Goal: Information Seeking & Learning: Learn about a topic

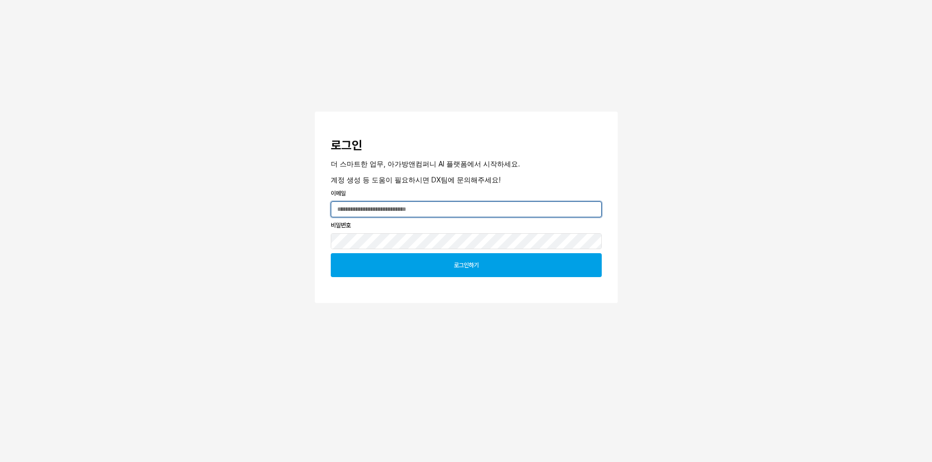
type input "**********"
click at [402, 275] on div "로그인하기" at bounding box center [466, 265] width 262 height 23
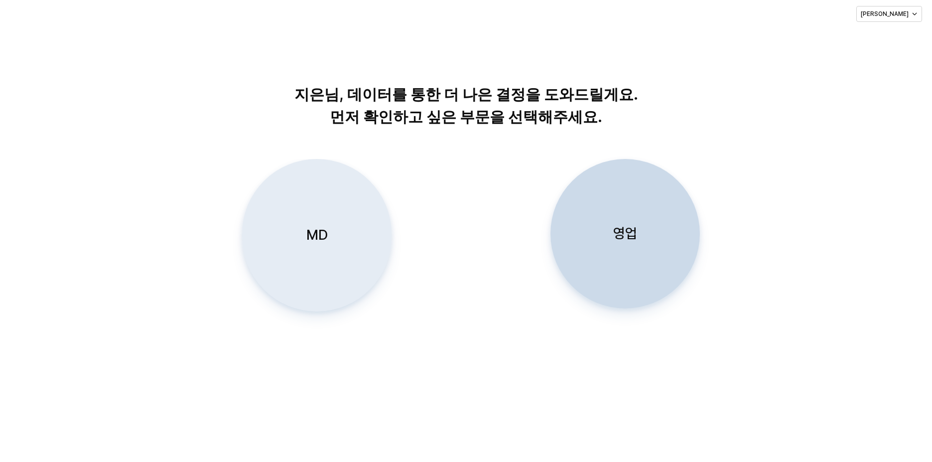
click at [336, 240] on div "MD" at bounding box center [317, 234] width 140 height 151
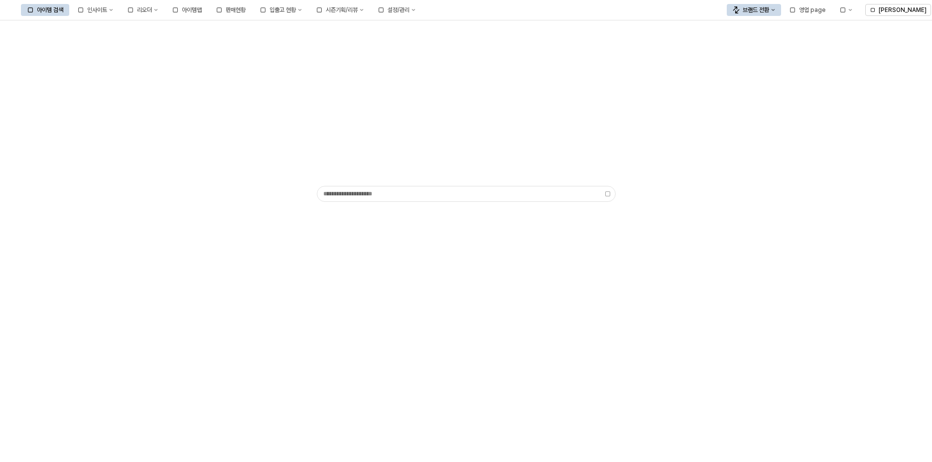
click at [327, 110] on div "App Frame" at bounding box center [466, 126] width 307 height 116
click at [202, 11] on div "아이템맵" at bounding box center [192, 9] width 20 height 7
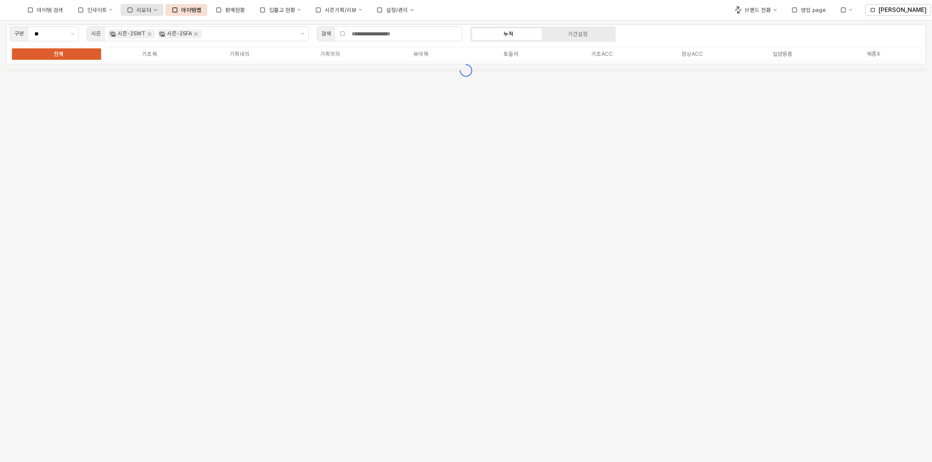
click at [157, 11] on icon "리오더" at bounding box center [154, 9] width 3 height 3
click at [107, 12] on div "인사이트" at bounding box center [97, 10] width 20 height 6
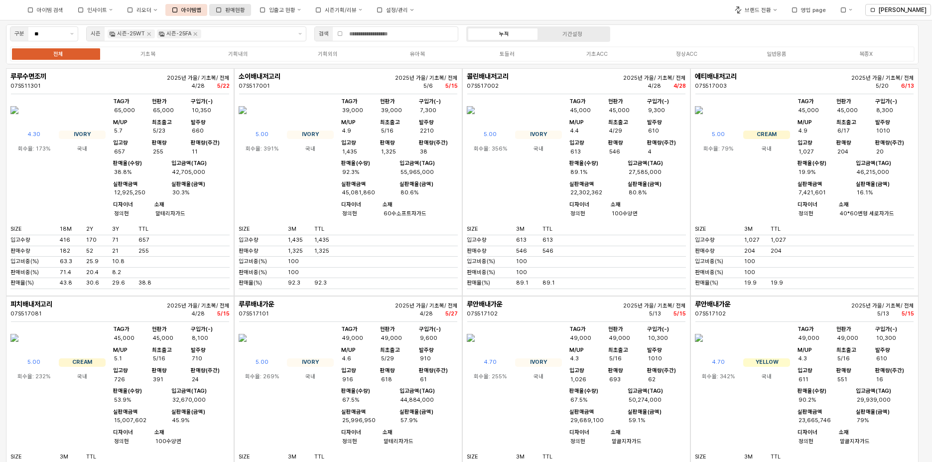
click at [251, 9] on button "□ 판매현황" at bounding box center [230, 10] width 42 height 12
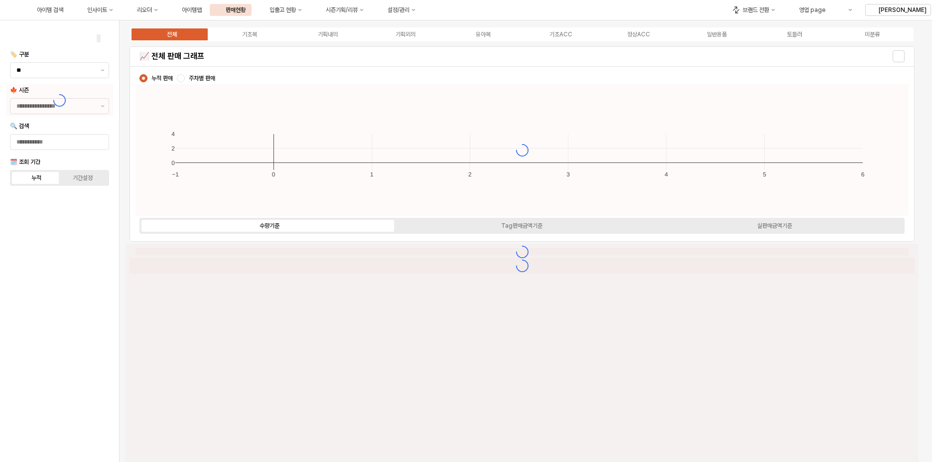
type input "****"
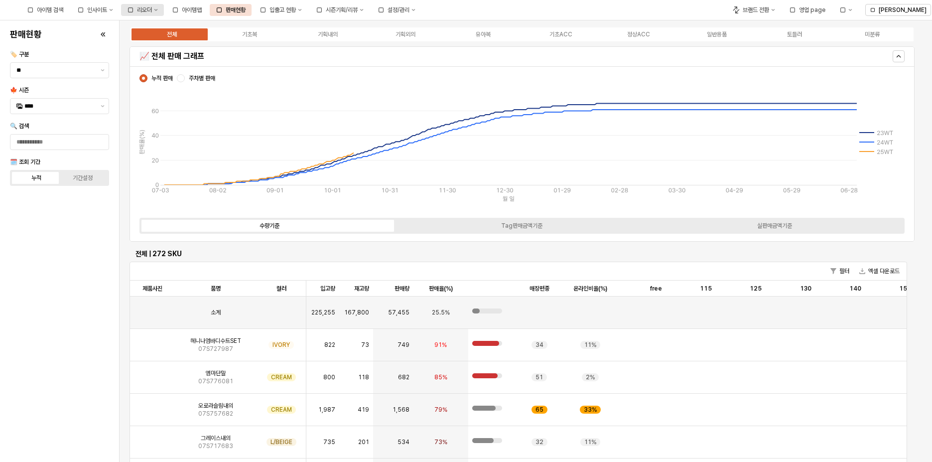
click at [164, 12] on button "□ 리오더" at bounding box center [142, 10] width 43 height 12
click at [107, 8] on div "인사이트" at bounding box center [97, 9] width 20 height 7
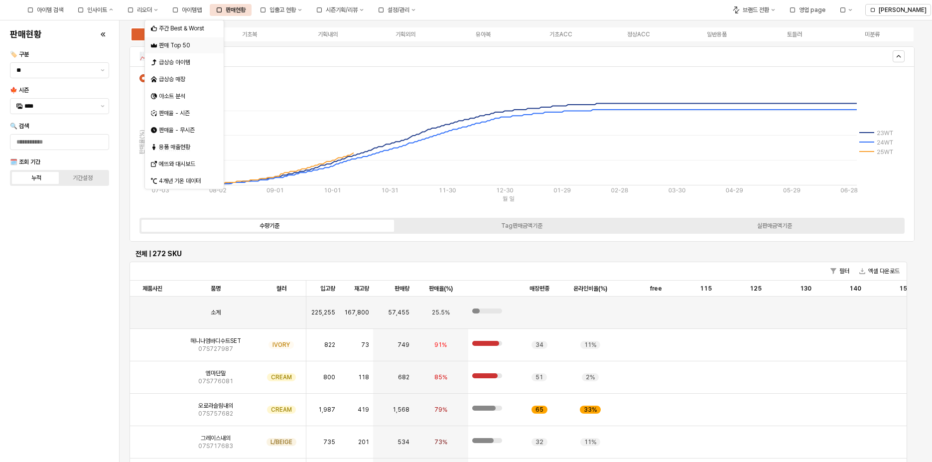
click at [194, 44] on div "판매 Top 50" at bounding box center [185, 45] width 53 height 8
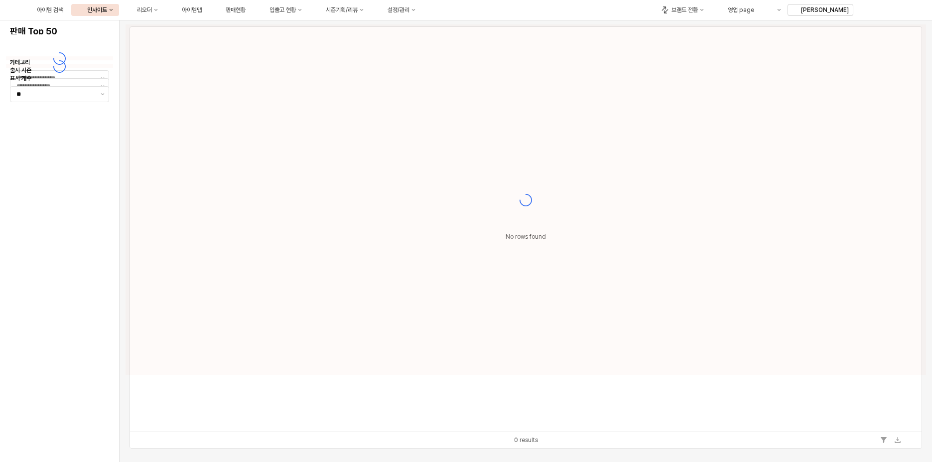
type input "**"
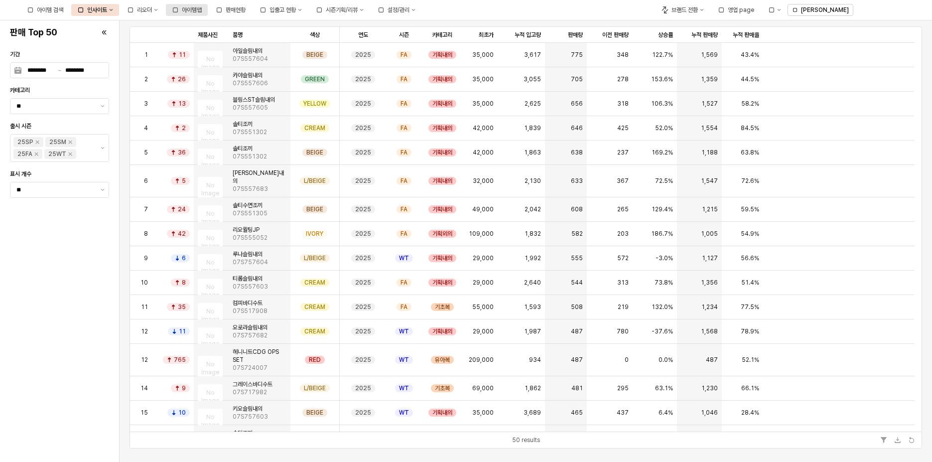
click at [208, 5] on button "□ 아이템맵" at bounding box center [187, 10] width 42 height 12
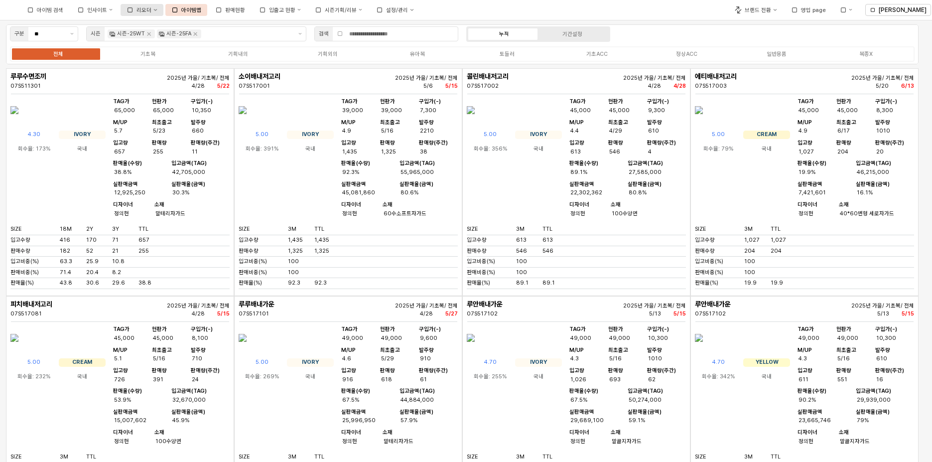
click at [157, 11] on icon "리오더" at bounding box center [154, 9] width 3 height 3
click at [107, 12] on div "인사이트" at bounding box center [97, 10] width 20 height 6
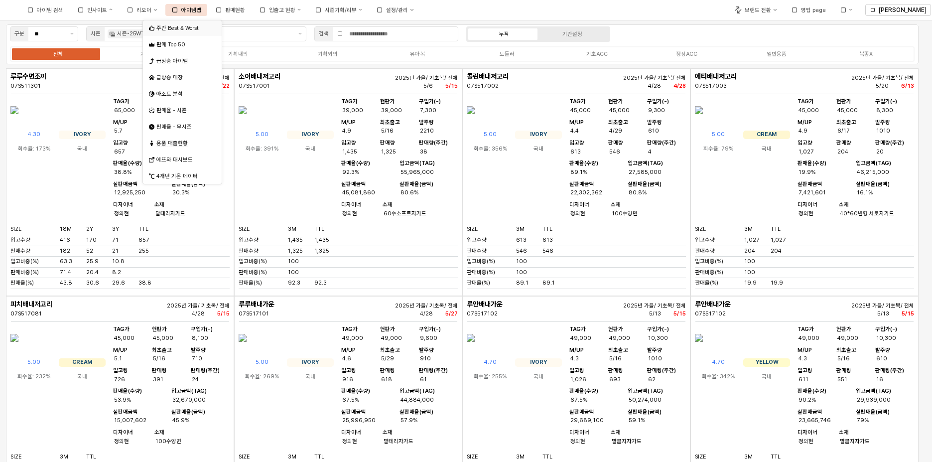
click at [186, 27] on div "주간 Best & Worst" at bounding box center [183, 27] width 54 height 7
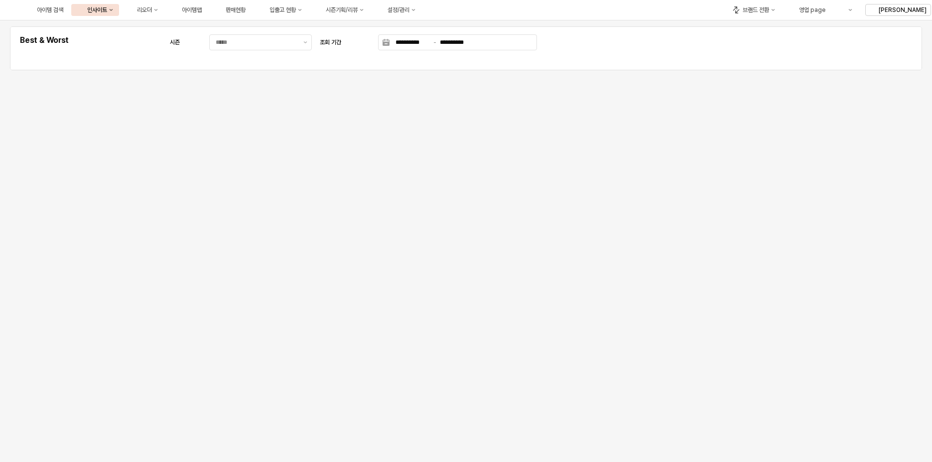
type input "********"
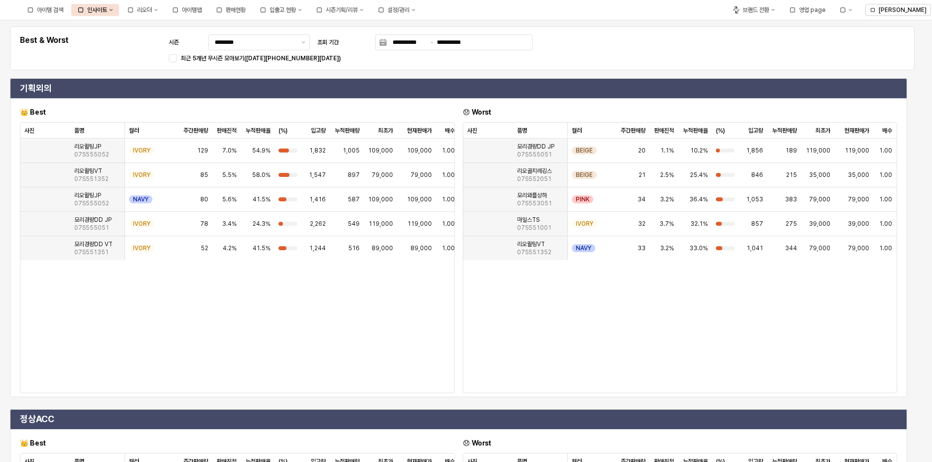
click at [712, 59] on div "**********" at bounding box center [462, 48] width 893 height 32
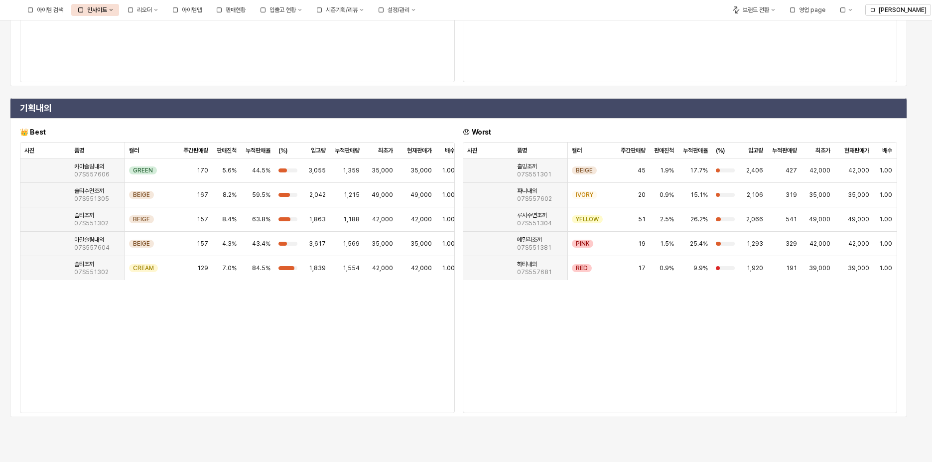
scroll to position [576, 0]
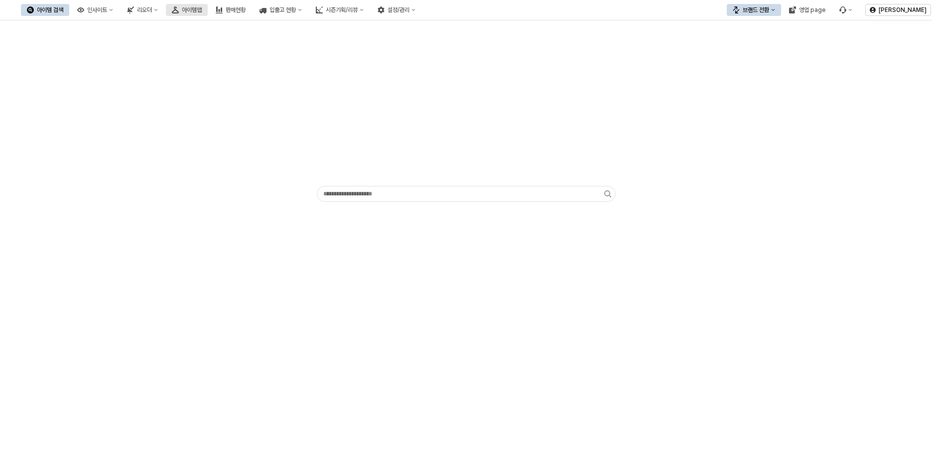
click at [208, 9] on button "아이템맵" at bounding box center [187, 10] width 42 height 12
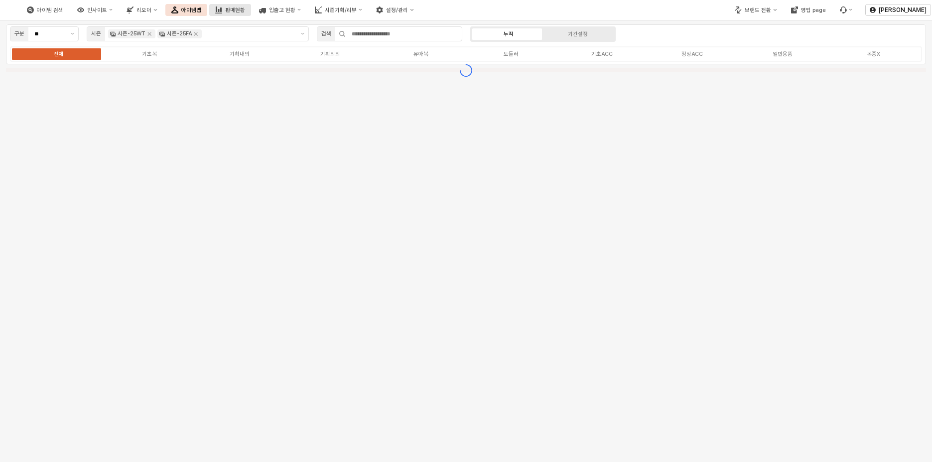
click at [245, 10] on div "판매현황" at bounding box center [235, 10] width 20 height 6
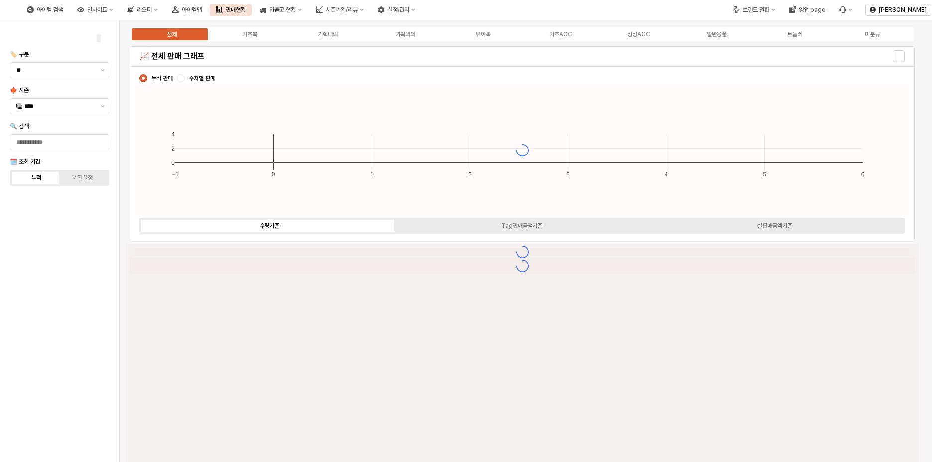
type input "****"
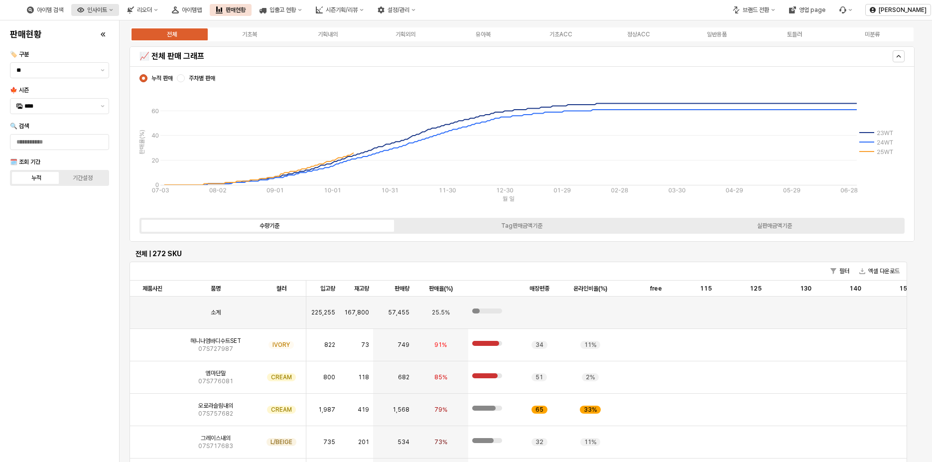
click at [107, 11] on div "인사이트" at bounding box center [97, 9] width 20 height 7
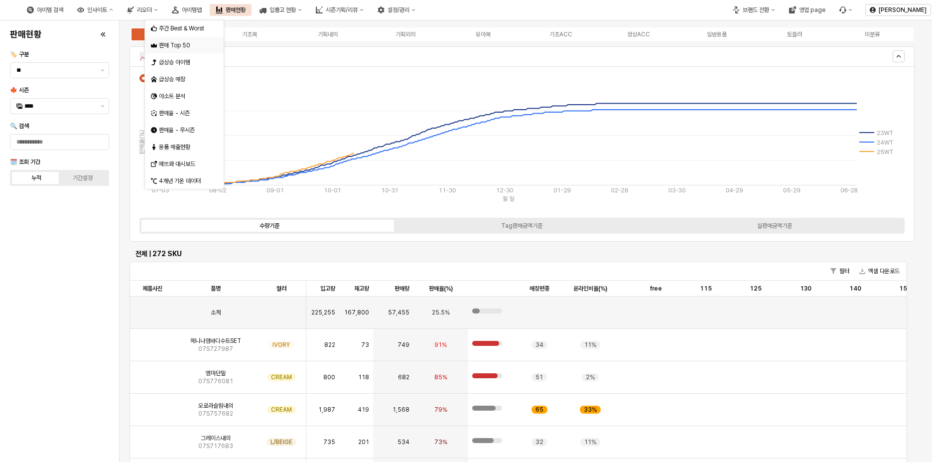
click at [192, 42] on div "판매 Top 50" at bounding box center [185, 45] width 53 height 8
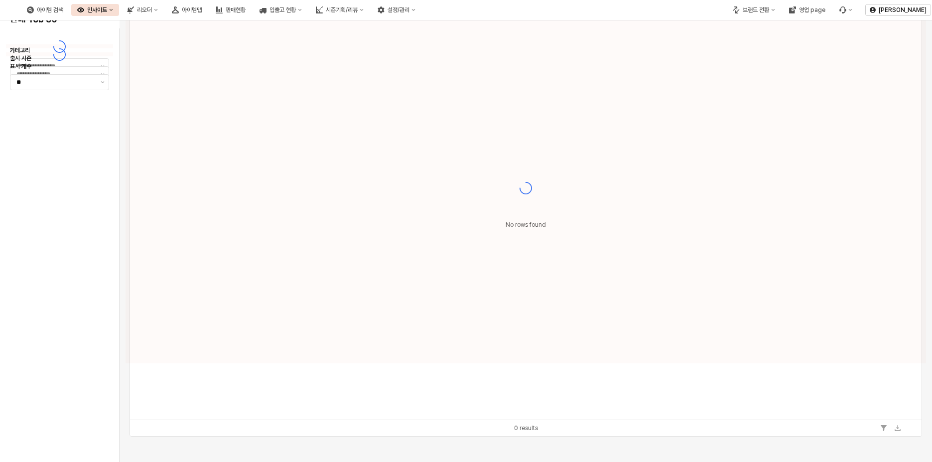
type input "**"
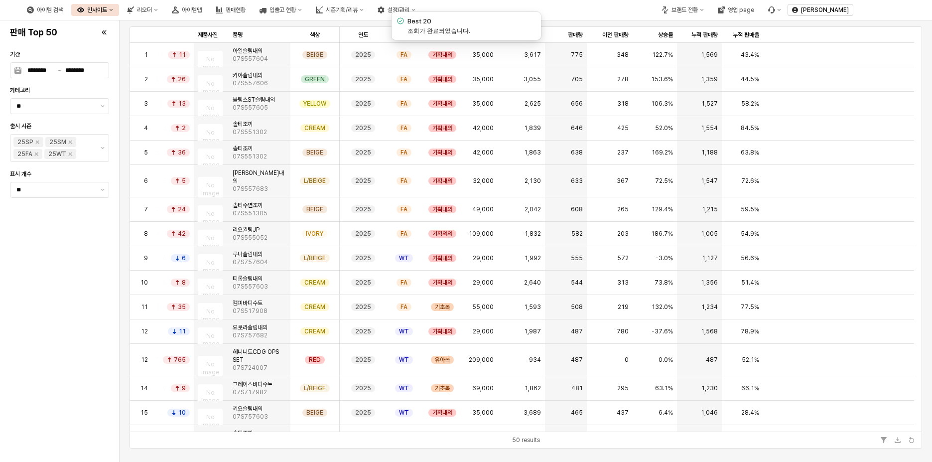
click at [119, 15] on button "인사이트" at bounding box center [95, 10] width 48 height 12
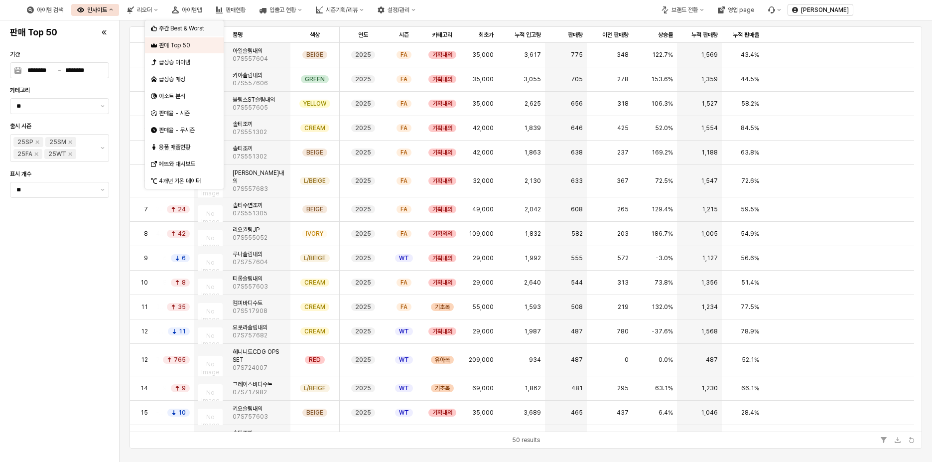
click at [185, 23] on div "주간 Best & Worst" at bounding box center [181, 28] width 61 height 10
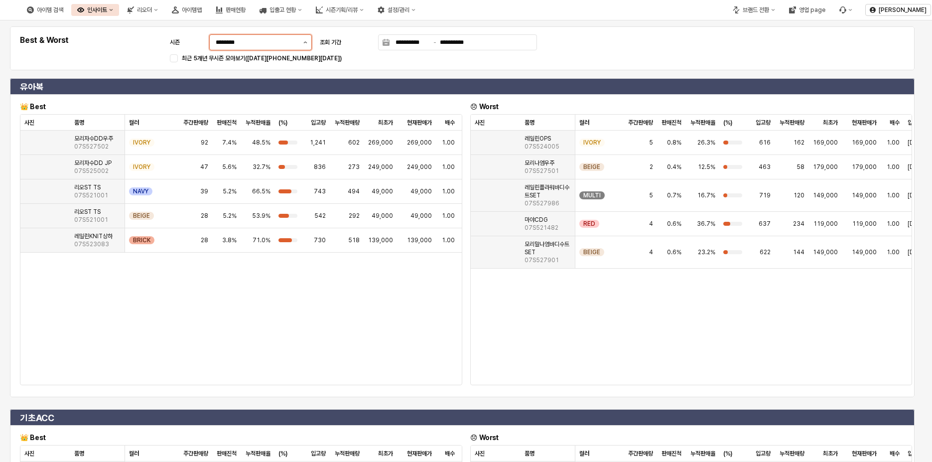
click at [300, 43] on button "제안 사항 표시" at bounding box center [305, 42] width 12 height 15
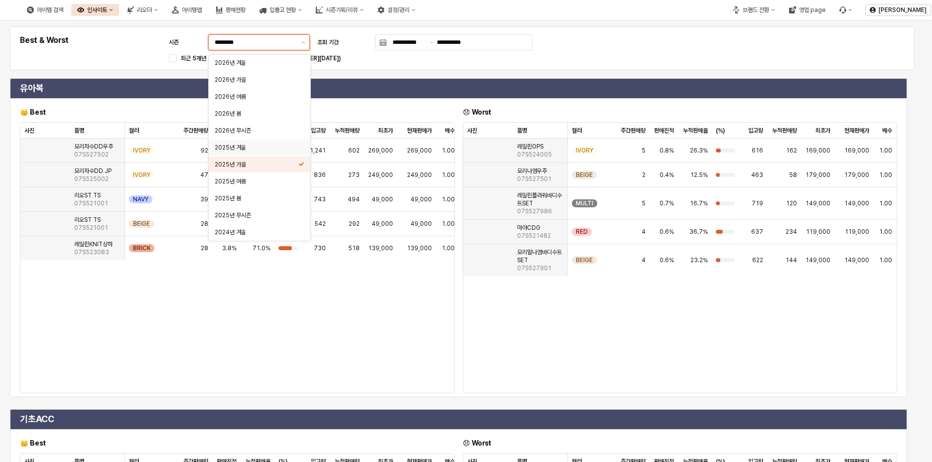
click at [267, 149] on div "2025년 겨울" at bounding box center [257, 147] width 84 height 8
type input "********"
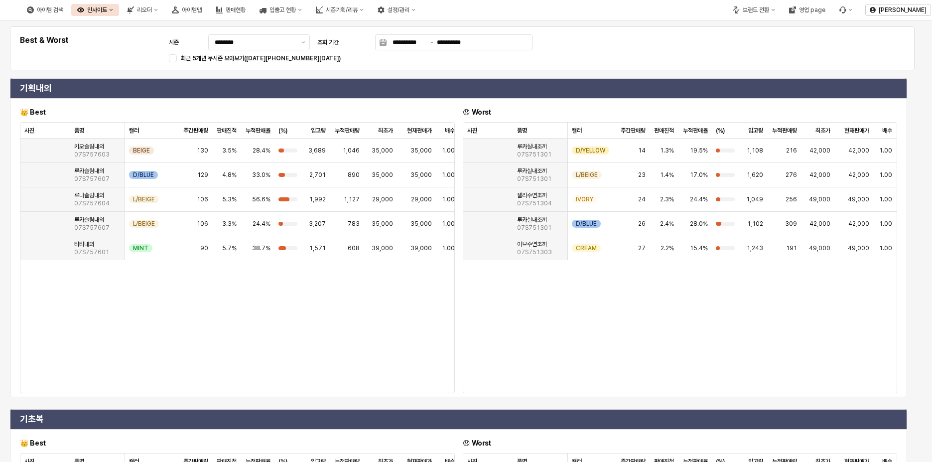
click at [465, 59] on div "최근 5개년 무시즌 모아보기(2021 ~ 2025)" at bounding box center [357, 58] width 352 height 8
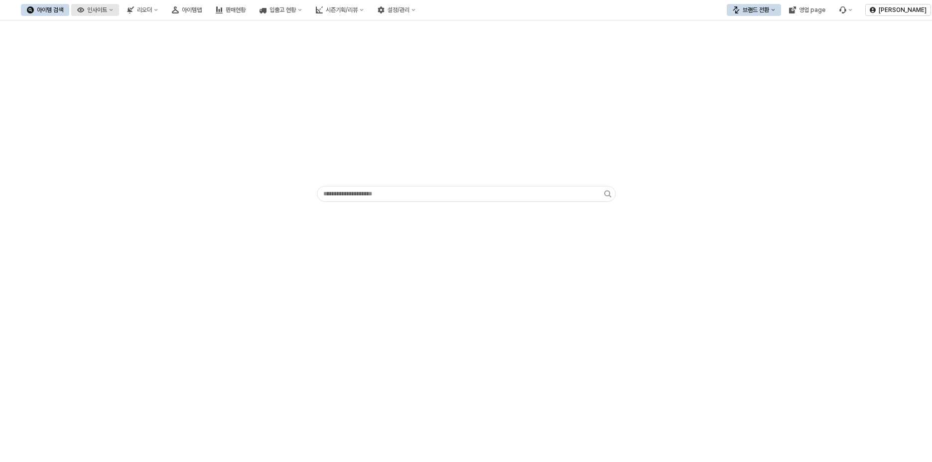
click at [119, 14] on button "인사이트" at bounding box center [95, 10] width 48 height 12
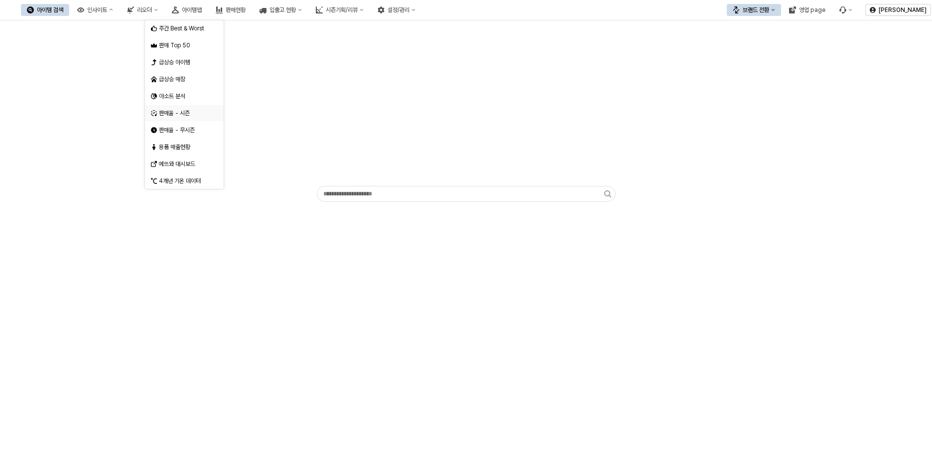
click at [179, 109] on div "판매율 - 시즌" at bounding box center [185, 113] width 53 height 8
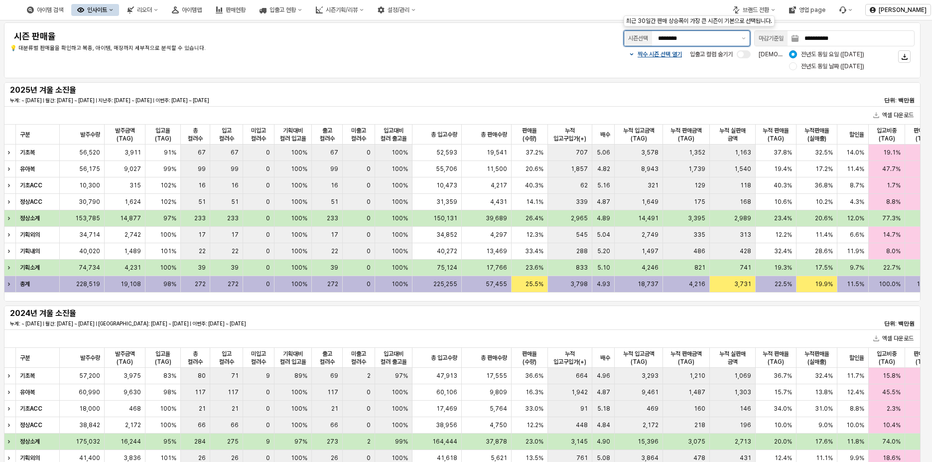
click at [736, 41] on div "********" at bounding box center [695, 38] width 86 height 15
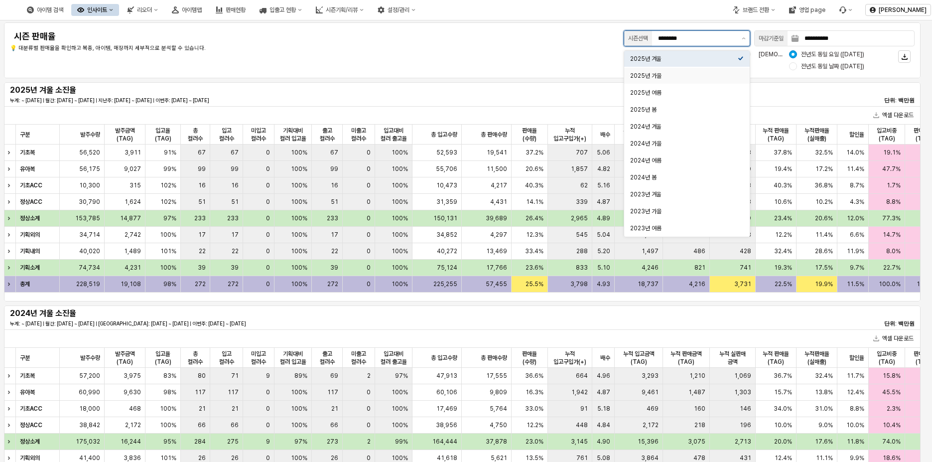
click at [689, 77] on div "2025년 가을" at bounding box center [684, 76] width 108 height 8
type input "********"
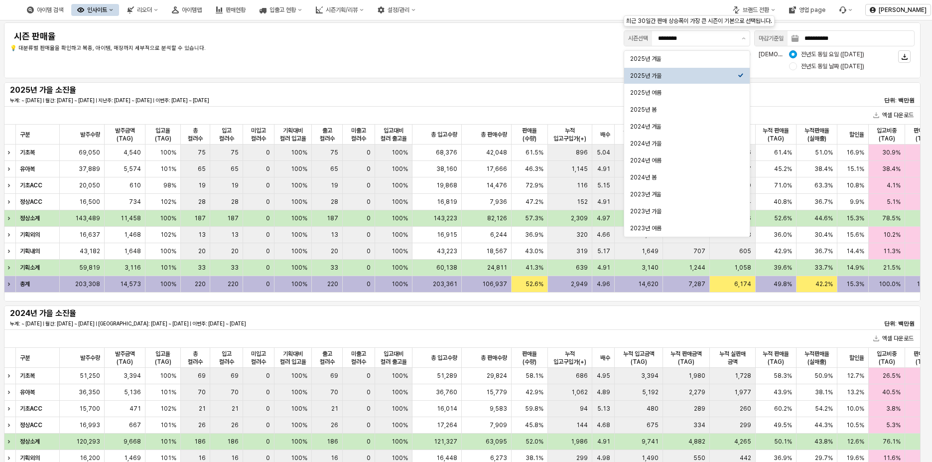
click at [513, 77] on div "**********" at bounding box center [462, 50] width 917 height 56
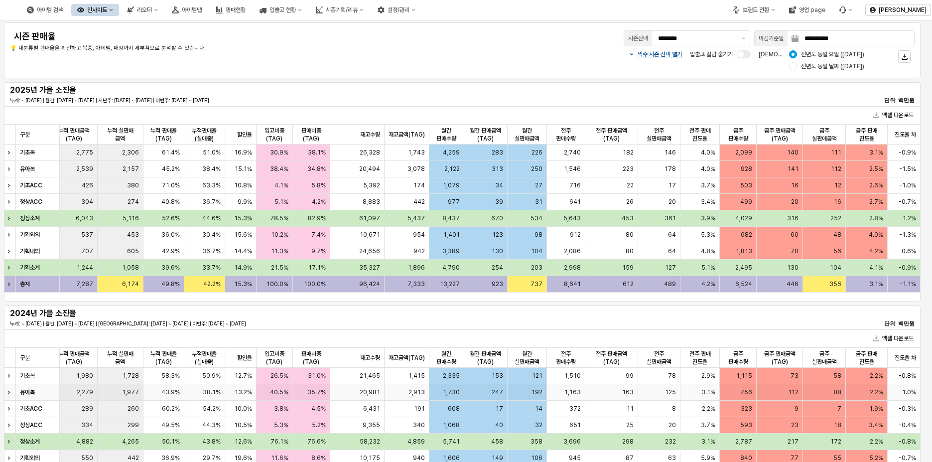
click at [381, 397] on div "20,981" at bounding box center [358, 392] width 54 height 16
click at [641, 307] on div "2024년 가을 소진율 누계: ~ 2024-10-12 | 월간: 2024-10-01 ~ 2024-10-12 | 지난주: 2024-09-30 ~…" at bounding box center [462, 317] width 917 height 24
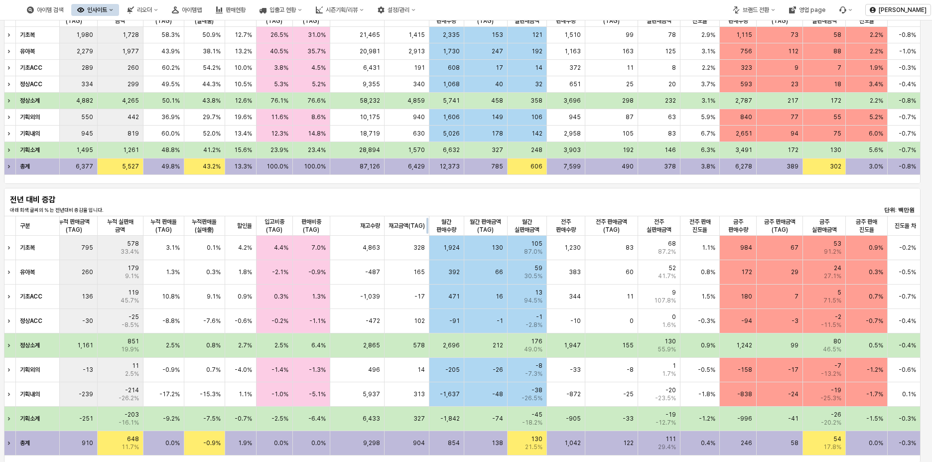
scroll to position [349, 0]
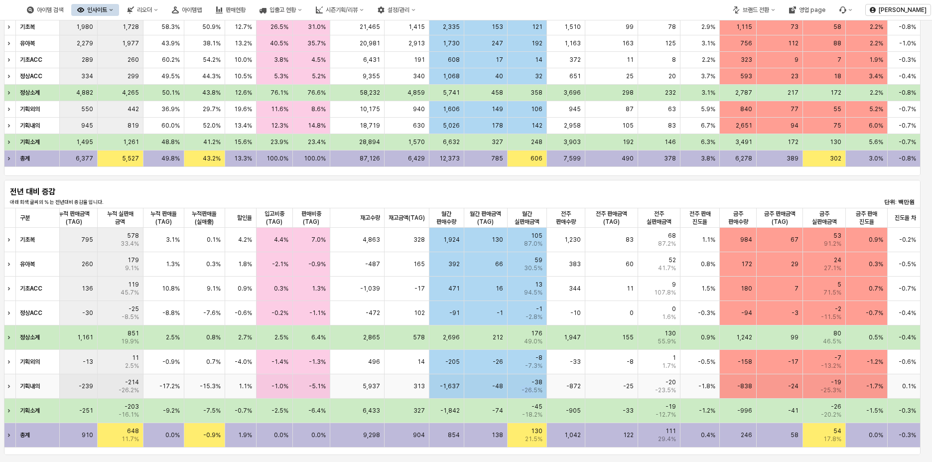
drag, startPoint x: 535, startPoint y: 388, endPoint x: 513, endPoint y: 389, distance: 21.9
click at [513, 389] on div "-38 -26.5%" at bounding box center [527, 386] width 39 height 24
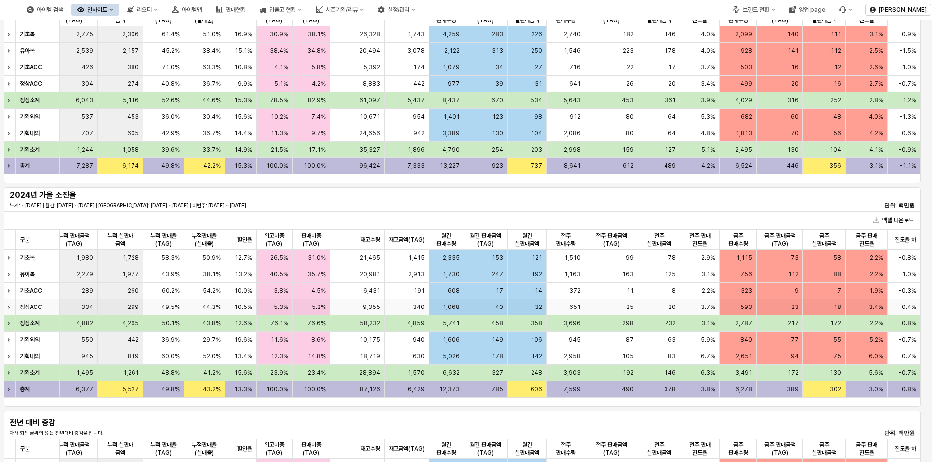
scroll to position [50, 0]
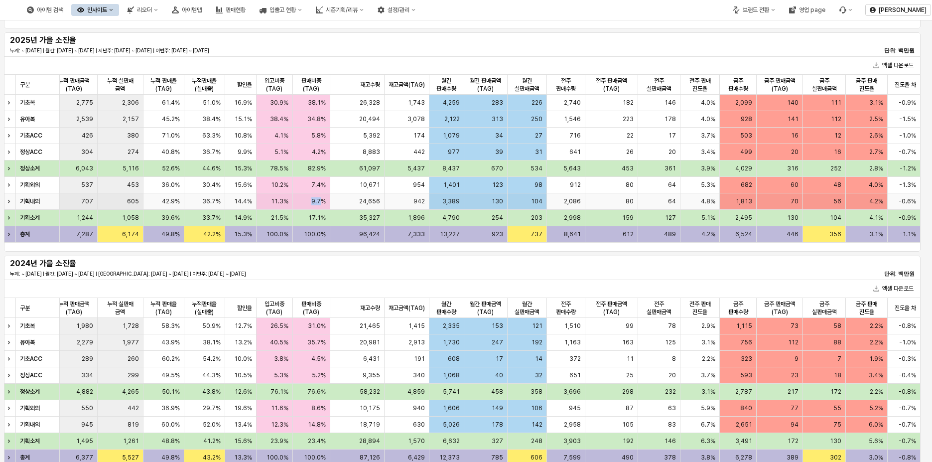
drag, startPoint x: 310, startPoint y: 203, endPoint x: 322, endPoint y: 205, distance: 11.6
click at [322, 205] on div "9.7%" at bounding box center [311, 201] width 37 height 16
drag, startPoint x: 157, startPoint y: 202, endPoint x: 181, endPoint y: 204, distance: 24.0
click at [181, 204] on div "42.9%" at bounding box center [163, 201] width 41 height 16
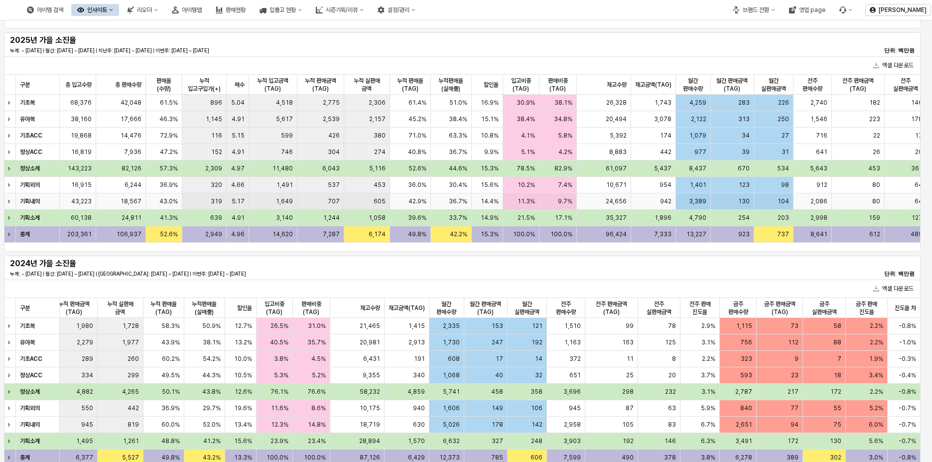
click at [9, 202] on icon "Expand row" at bounding box center [8, 201] width 1 height 2
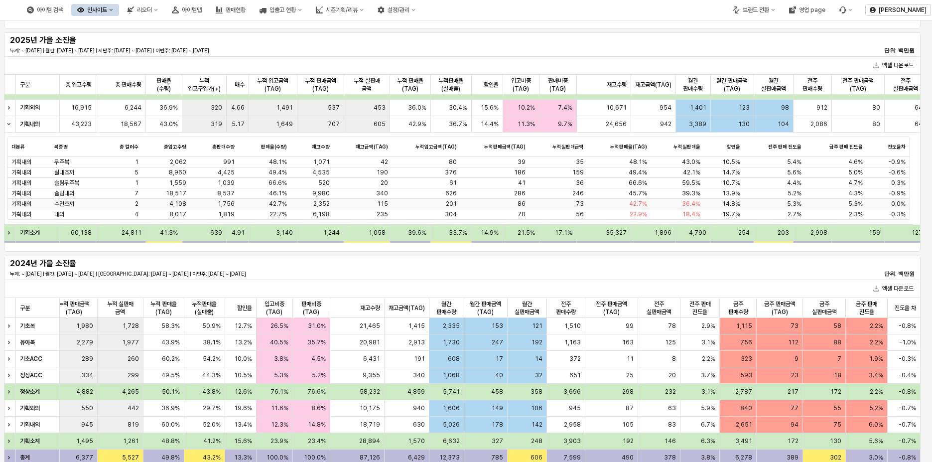
scroll to position [92, 366]
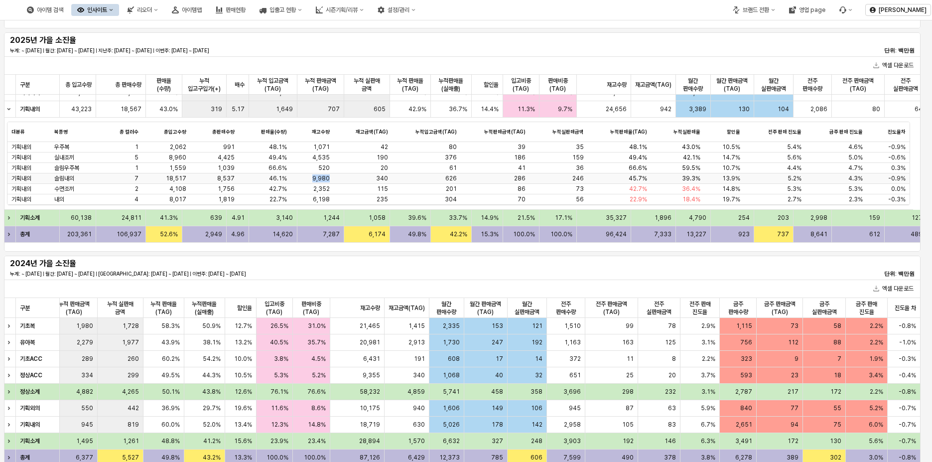
drag, startPoint x: 314, startPoint y: 178, endPoint x: 333, endPoint y: 178, distance: 19.4
click at [333, 178] on div "기획내의 슬림내의 7 18,517 8,537 46.1% 9,980 340 626 286 246 45.7% 39.3% 13.9% 5.2% 4.3…" at bounding box center [458, 178] width 902 height 10
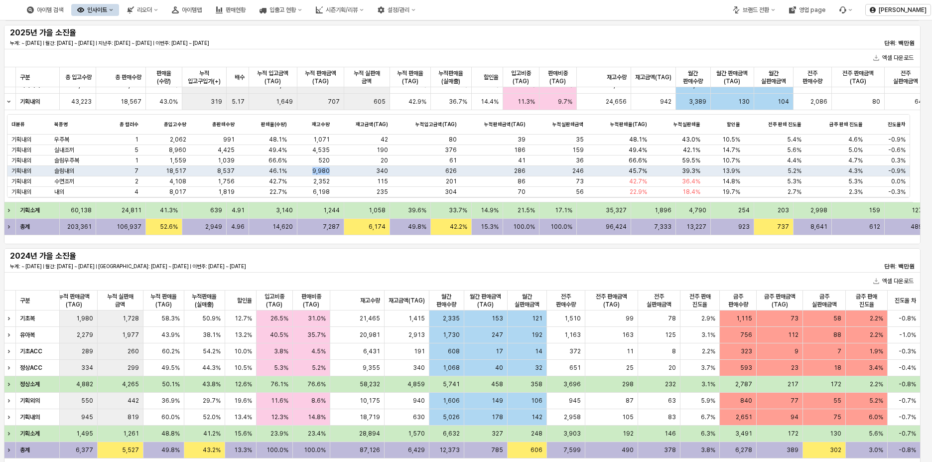
scroll to position [50, 0]
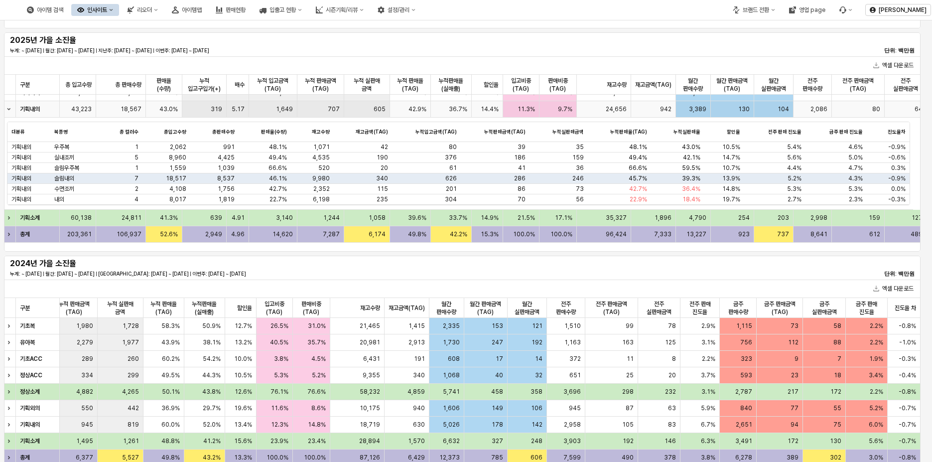
click at [9, 110] on icon "Collapse row" at bounding box center [9, 109] width 4 height 4
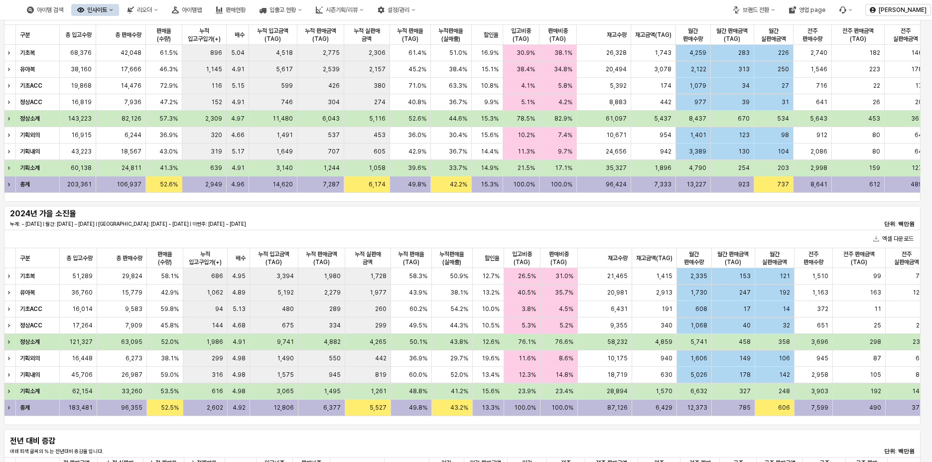
scroll to position [0, 355]
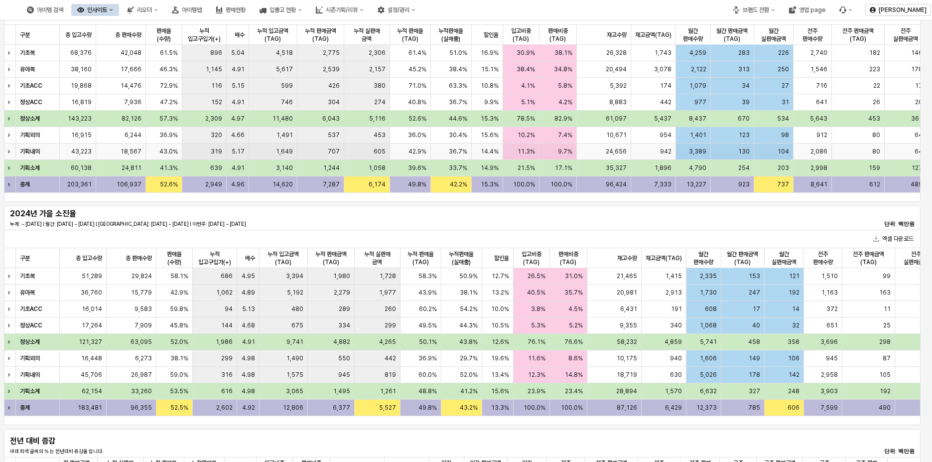
click at [486, 154] on span "14.4%" at bounding box center [490, 151] width 18 height 8
click at [503, 375] on span "13.4%" at bounding box center [500, 375] width 18 height 8
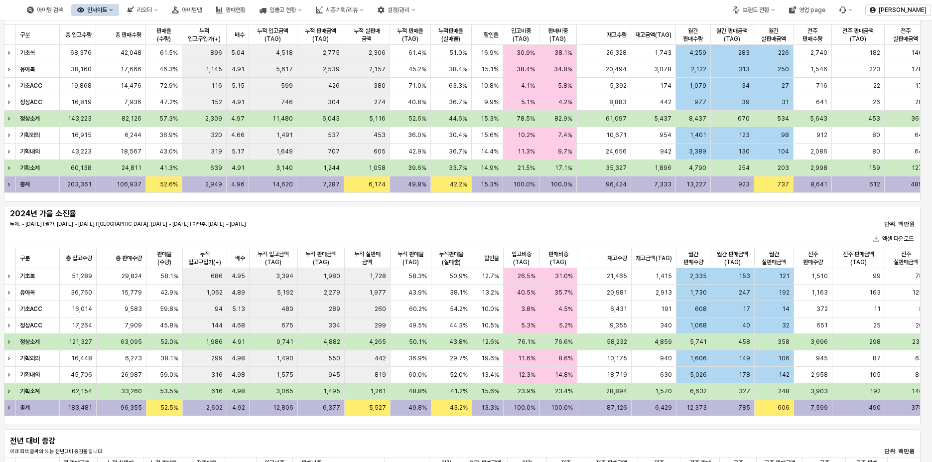
scroll to position [0, 366]
click at [423, 377] on span "60.0%" at bounding box center [416, 375] width 18 height 8
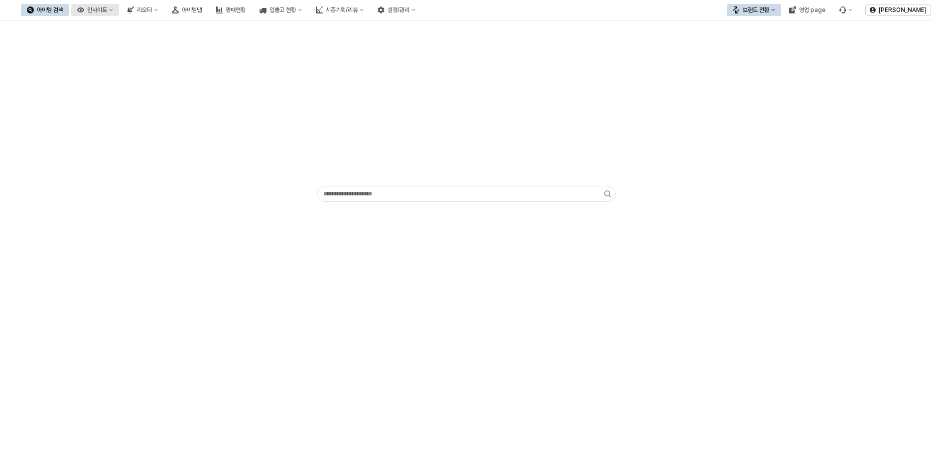
click at [107, 10] on div "인사이트" at bounding box center [97, 9] width 20 height 7
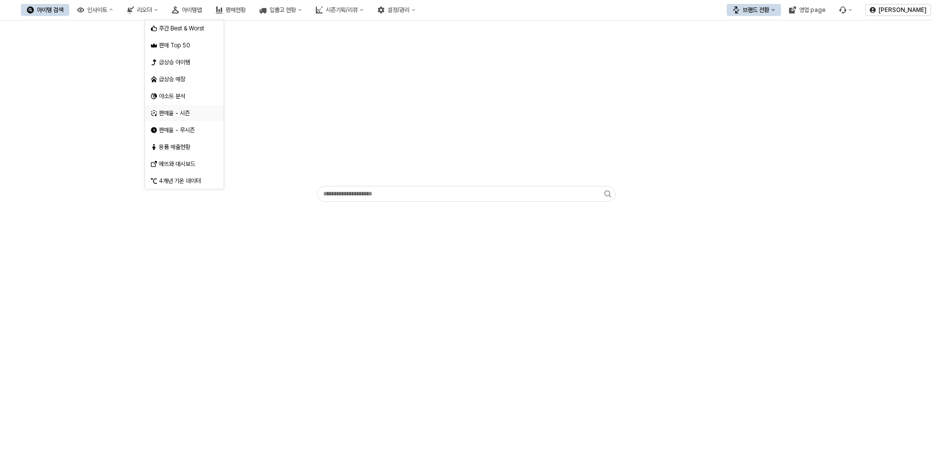
click at [186, 114] on div "판매율 - 시즌" at bounding box center [185, 113] width 53 height 8
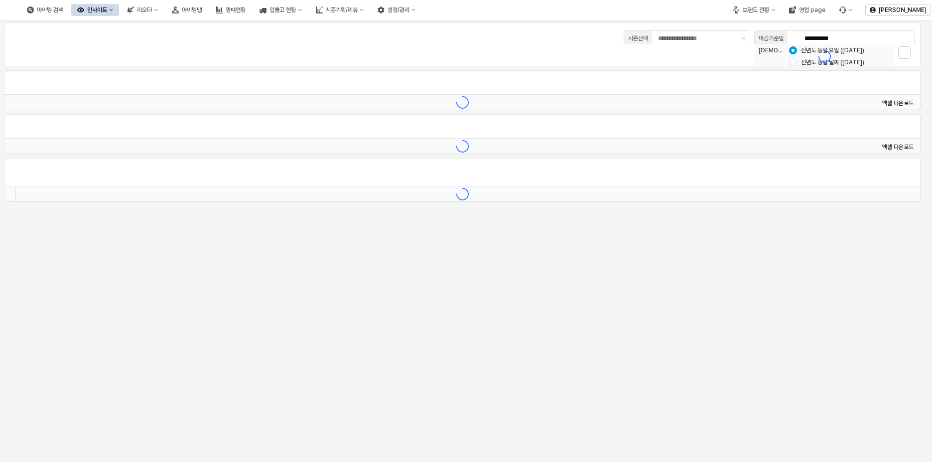
type input "********"
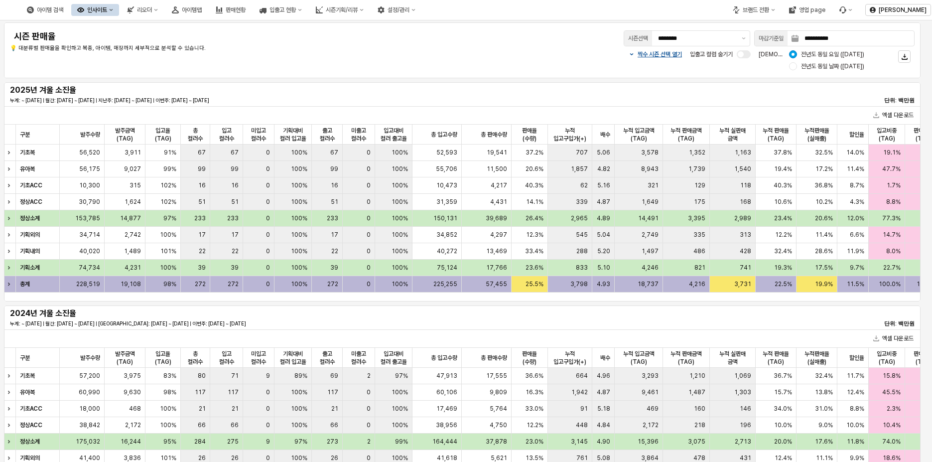
click at [427, 288] on div "225,255" at bounding box center [436, 284] width 49 height 16
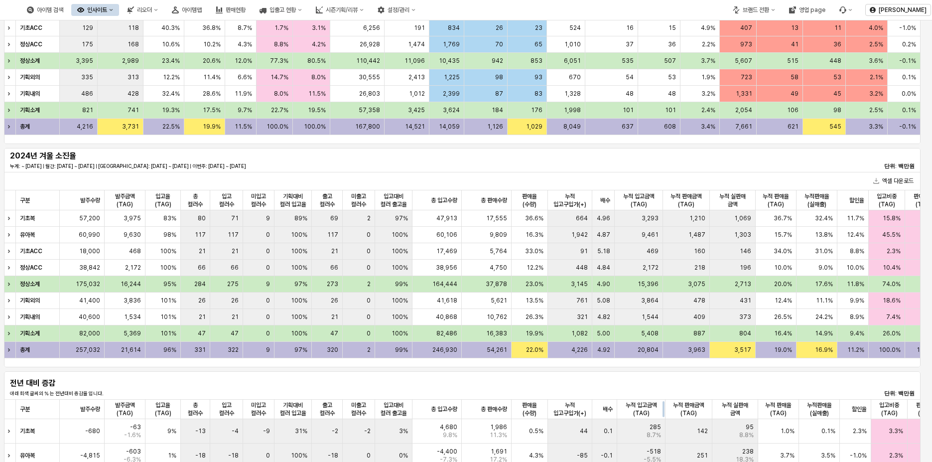
scroll to position [249, 0]
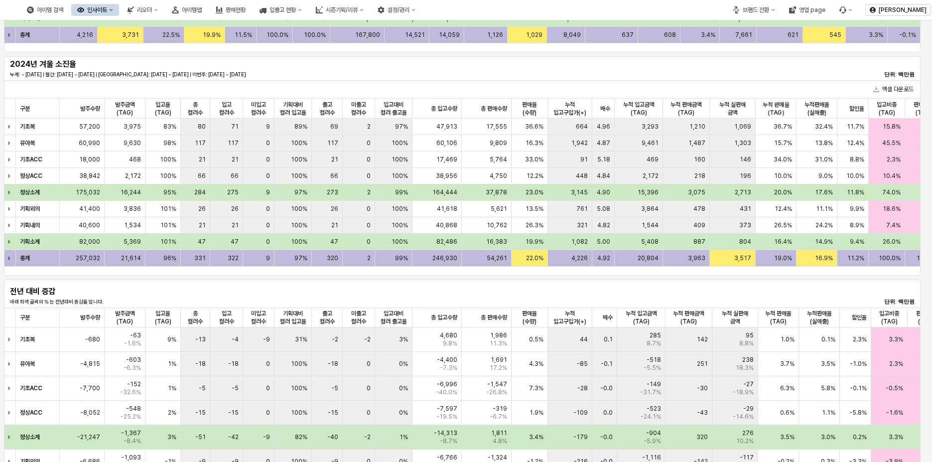
click at [398, 287] on div "전년 대비 증감 아래 회색 글씨의 % 는 전년대비 증감율 입니다. 단위: 백만원" at bounding box center [462, 293] width 905 height 24
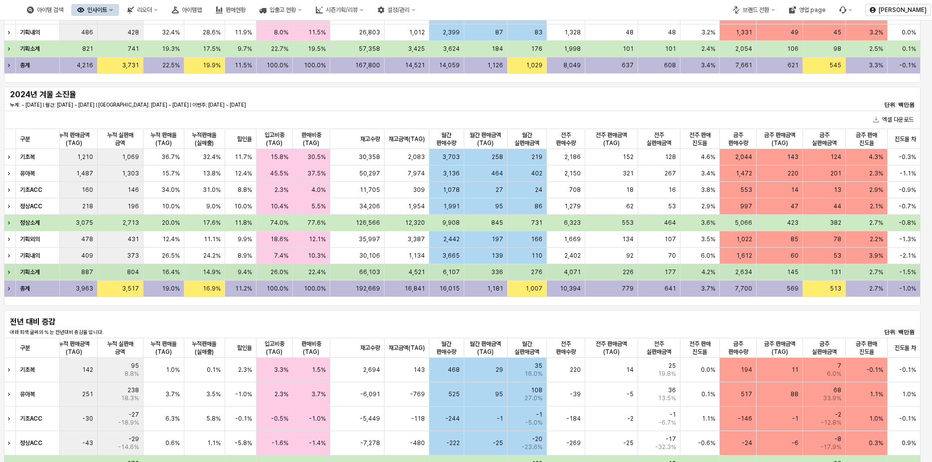
scroll to position [100, 0]
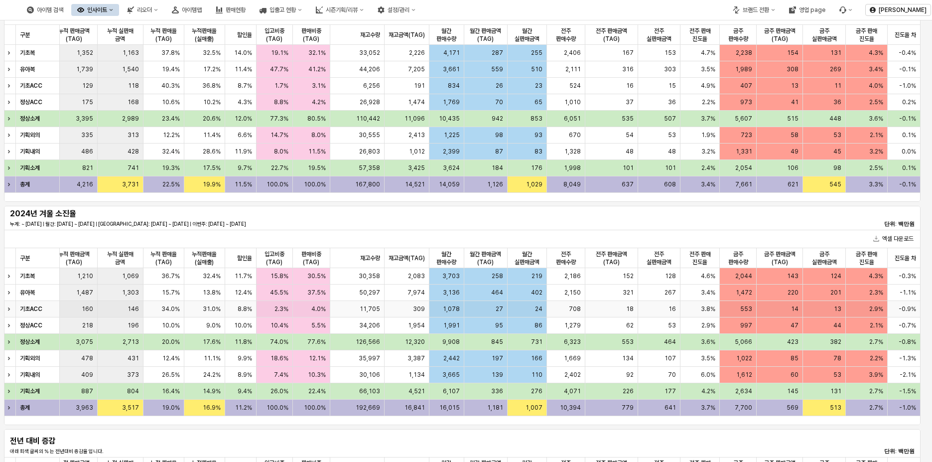
click at [456, 308] on span "1,078" at bounding box center [451, 309] width 17 height 8
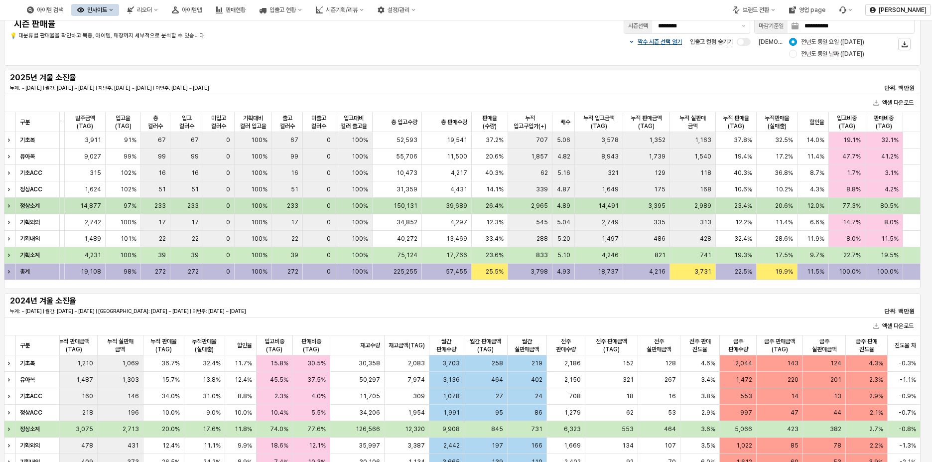
scroll to position [0, 0]
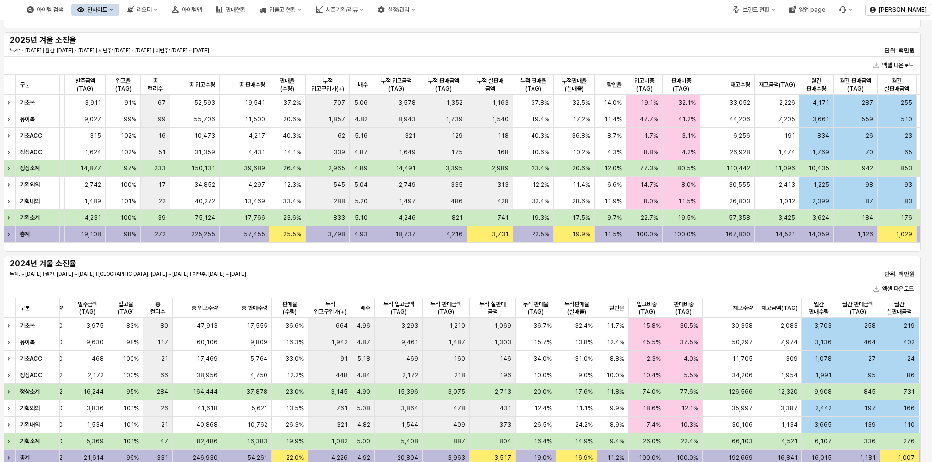
scroll to position [100, 0]
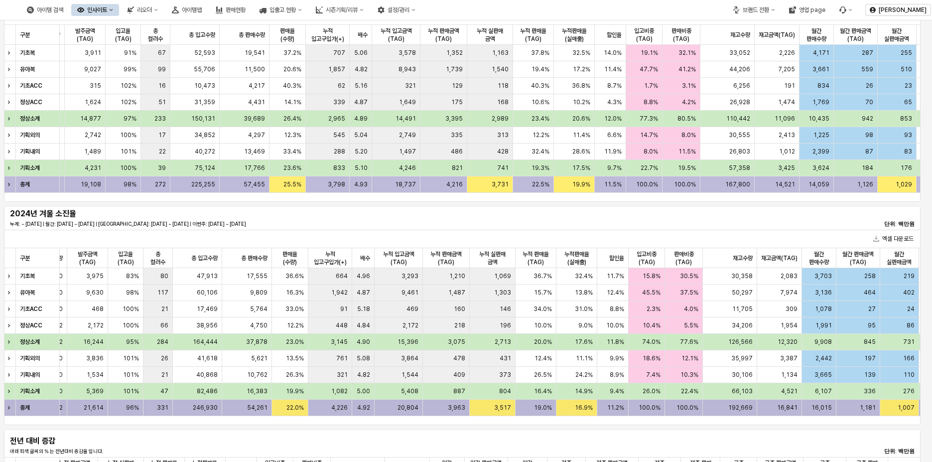
click at [153, 415] on div "331" at bounding box center [157, 407] width 29 height 16
drag, startPoint x: 155, startPoint y: 414, endPoint x: 33, endPoint y: 416, distance: 122.6
click at [33, 416] on div "구분 구분 발주수량 발주수량 발주금액(TAG) 발주금액(TAG) 입고율(TAG) 입고율(TAG) 총 컬러수 총 컬러수 총 입고수량 총 입고수량…" at bounding box center [462, 332] width 917 height 168
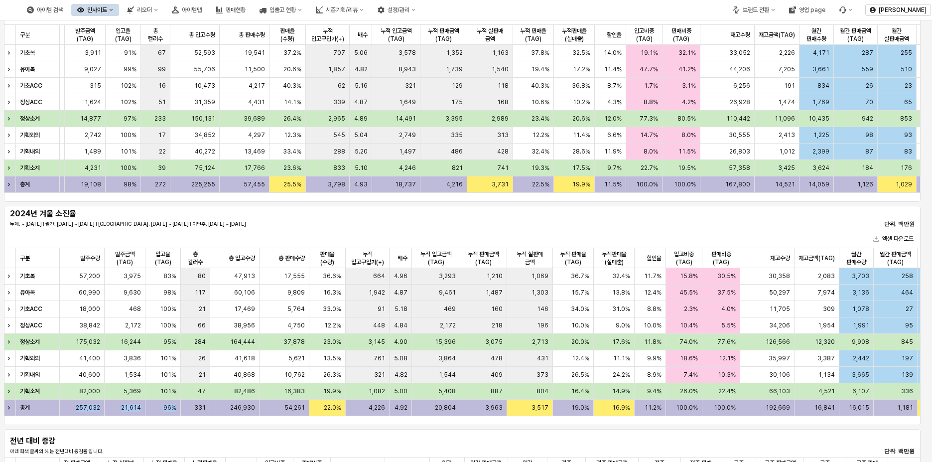
scroll to position [0, 0]
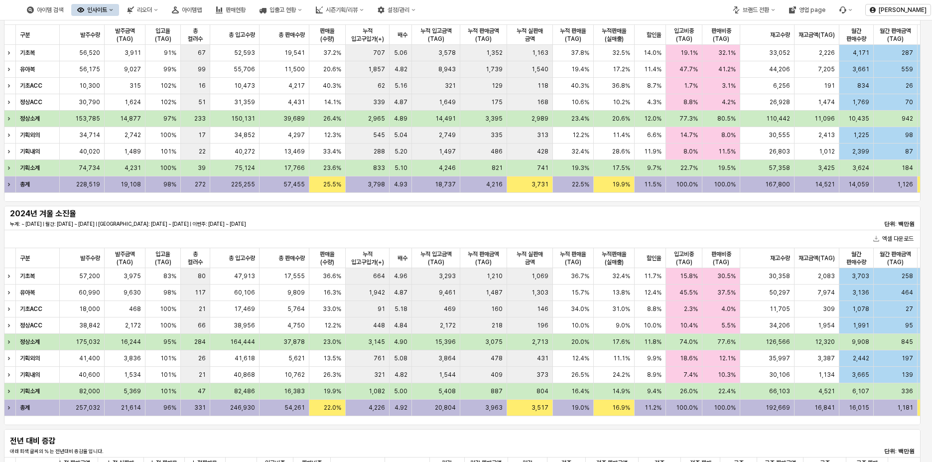
click at [127, 437] on h5 "전년 대비 증감" at bounding box center [85, 441] width 151 height 10
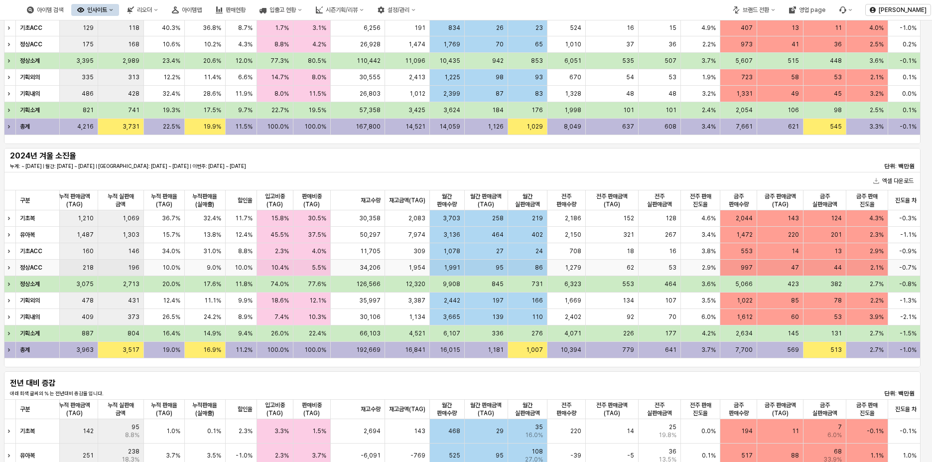
scroll to position [84, 0]
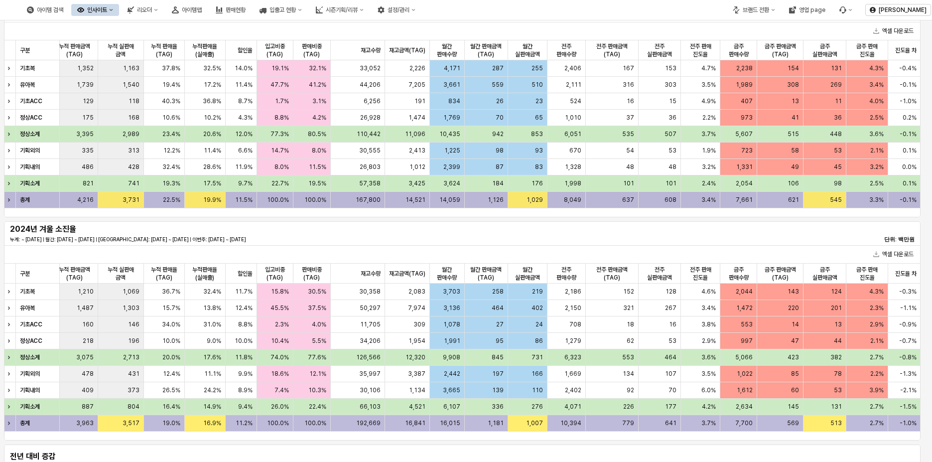
click at [621, 206] on div "637" at bounding box center [611, 200] width 53 height 16
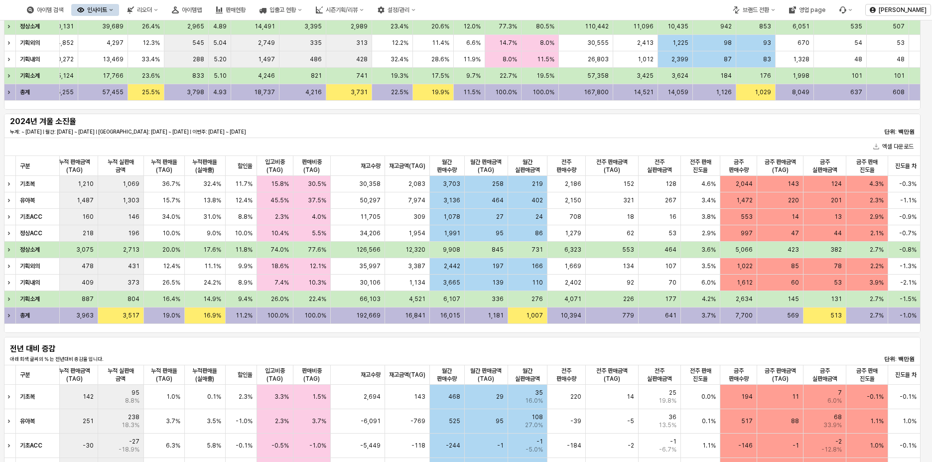
scroll to position [234, 0]
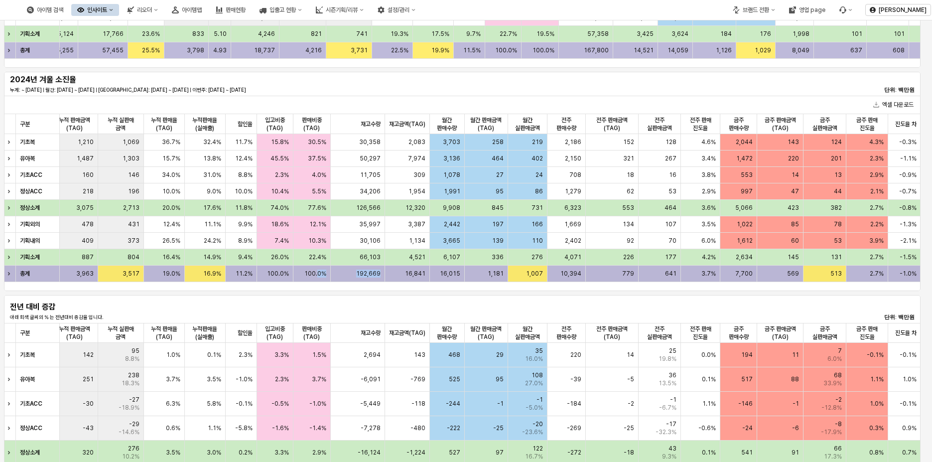
drag, startPoint x: 378, startPoint y: 281, endPoint x: 317, endPoint y: 282, distance: 60.8
click at [317, 282] on div "구분 구분 누적 입고구입가(+) 누적 입고구입가(+) 배수 배수 누적 입고금액(TAG) 누적 입고금액(TAG) 누적 판매금액(TAG) 누적 판…" at bounding box center [462, 198] width 917 height 168
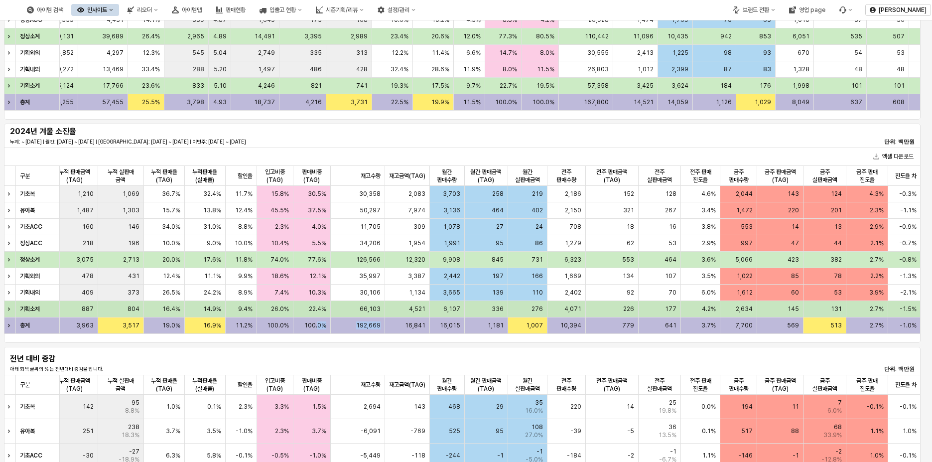
scroll to position [134, 0]
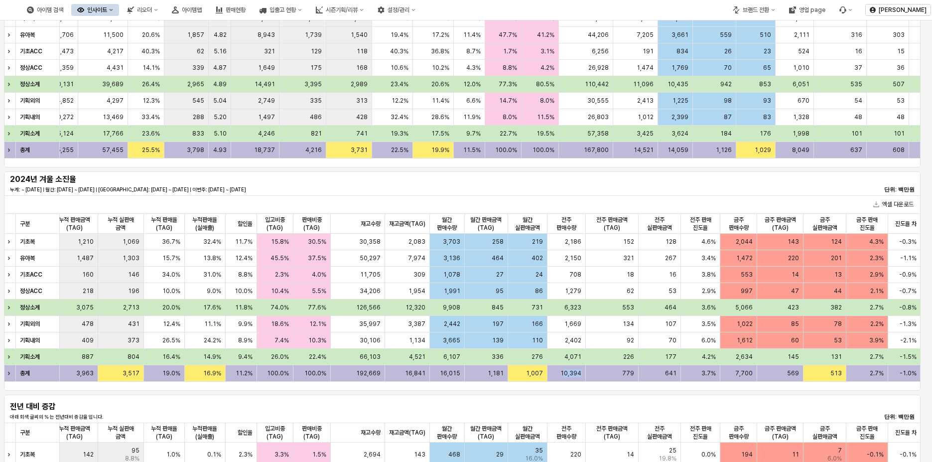
drag, startPoint x: 608, startPoint y: 390, endPoint x: 575, endPoint y: 387, distance: 33.0
click at [566, 388] on div "엑셀 다운로드 구분 구분 누적 입고구입가(+) 누적 입고구입가(+) 배수 배수 누적 입고금액(TAG) 누적 입고금액(TAG) 누적 판매금액(T…" at bounding box center [462, 292] width 917 height 195
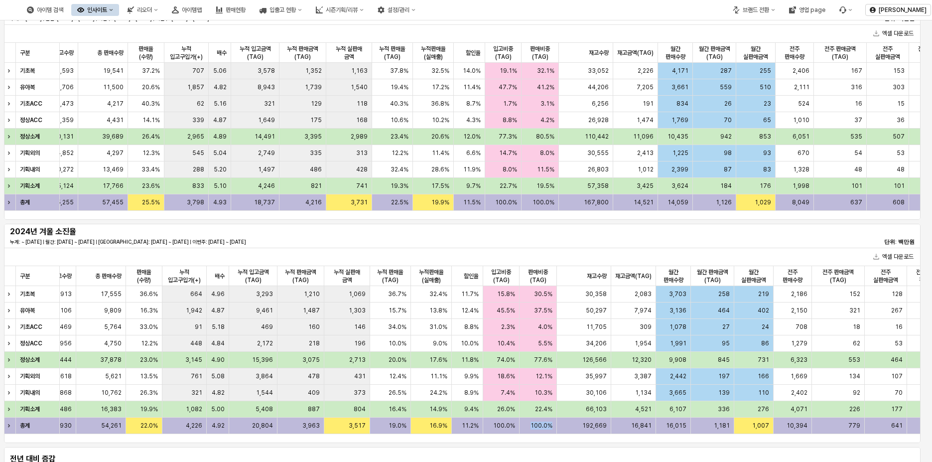
scroll to position [100, 0]
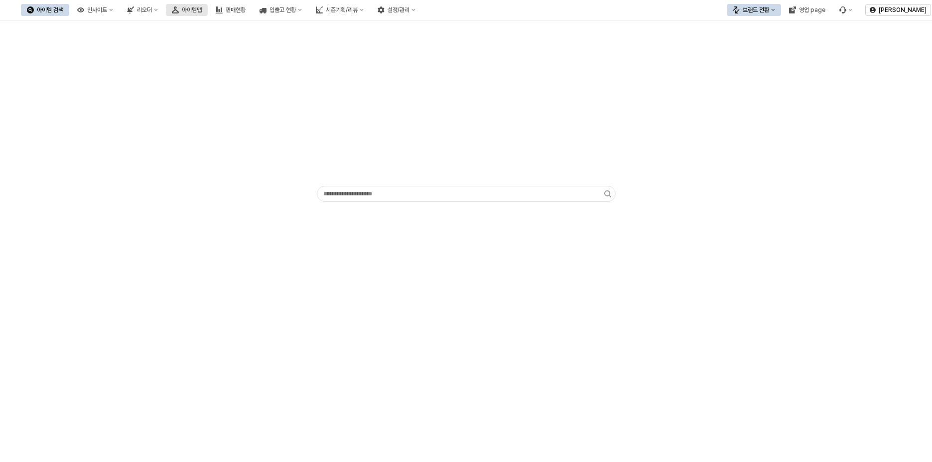
click at [202, 7] on div "아이템맵" at bounding box center [192, 9] width 20 height 7
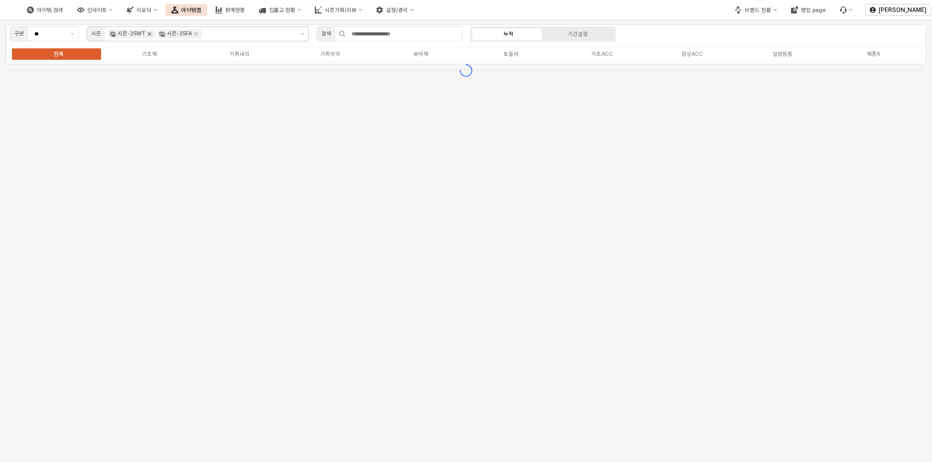
click at [148, 31] on icon "Remove 시즌-25WT" at bounding box center [149, 34] width 8 height 8
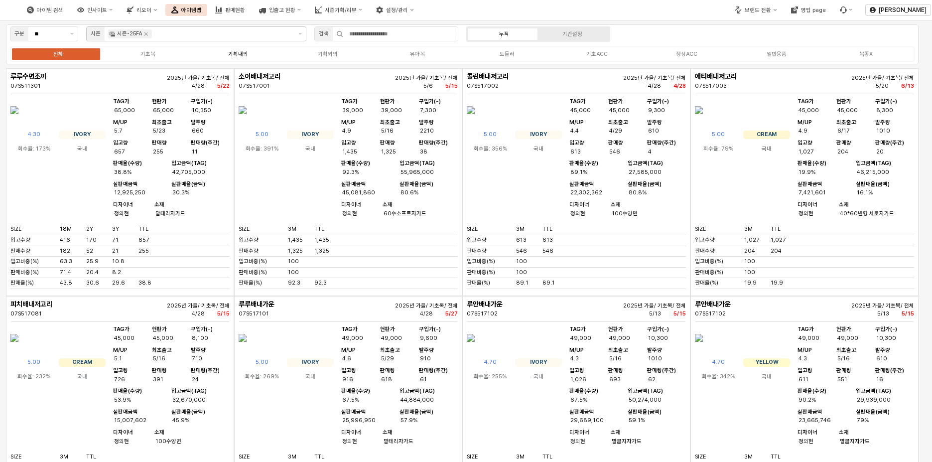
click at [242, 54] on div "기획내의" at bounding box center [238, 54] width 20 height 6
click at [244, 54] on div "기획내의" at bounding box center [238, 54] width 20 height 6
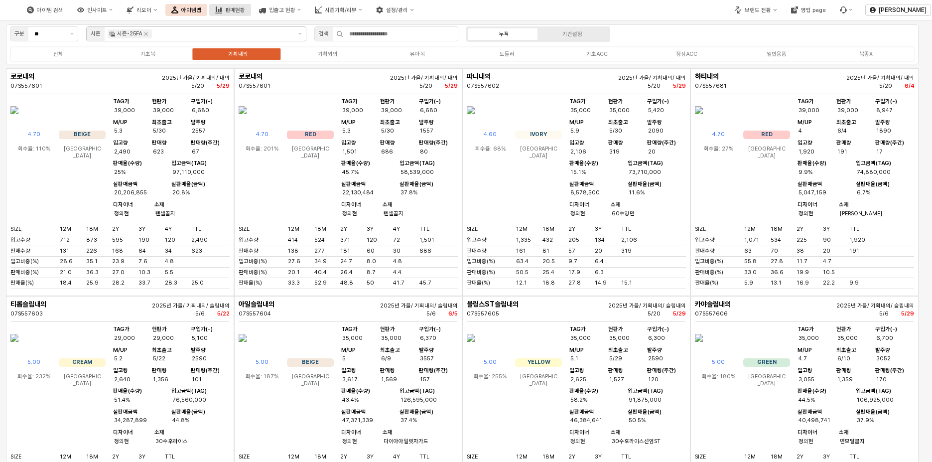
click at [217, 11] on rect "판매현황" at bounding box center [216, 8] width 1 height 5
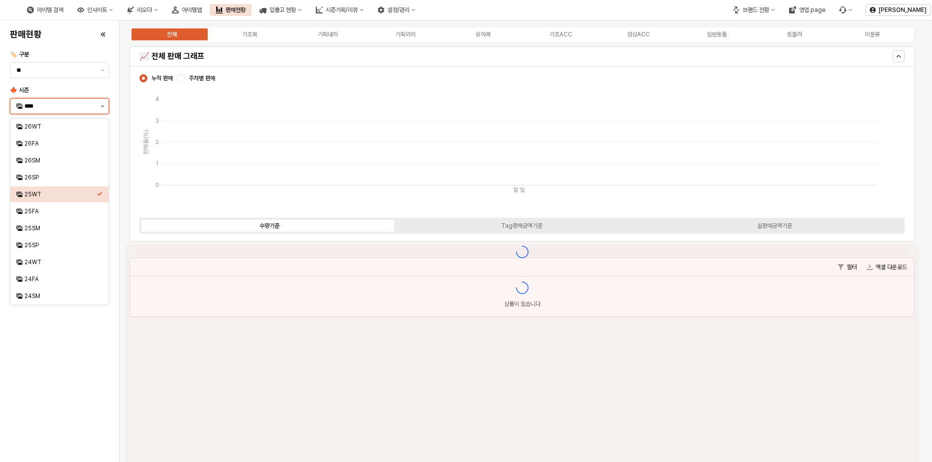
click at [105, 108] on button "제안 사항 표시" at bounding box center [103, 106] width 12 height 15
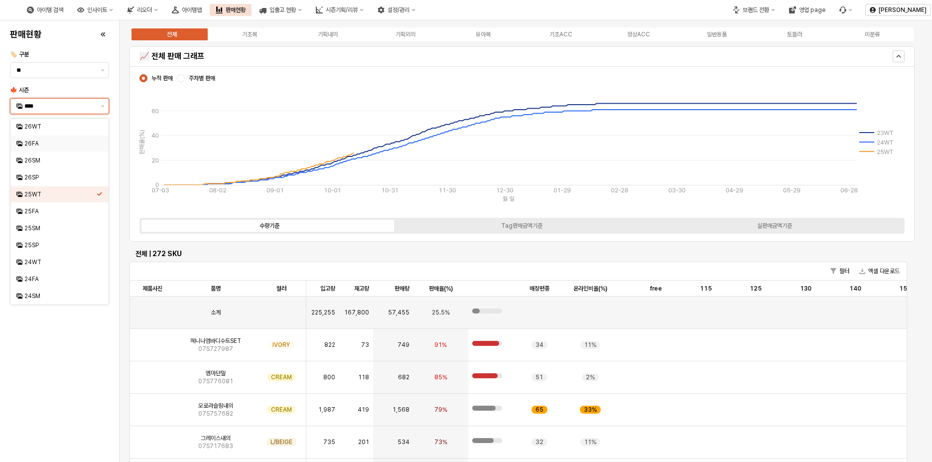
click at [67, 145] on div "26FA" at bounding box center [60, 143] width 72 height 8
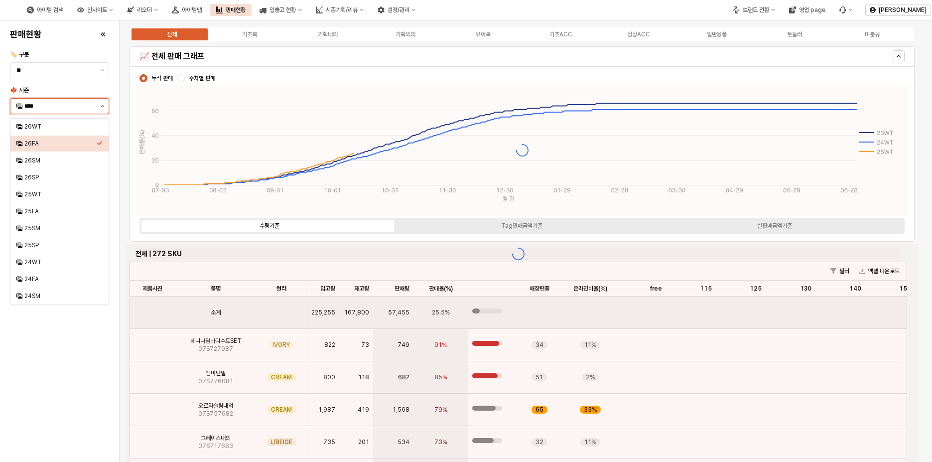
click at [101, 106] on icon "제안 사항 표시" at bounding box center [103, 106] width 4 height 2
click at [58, 211] on div "25FA" at bounding box center [60, 211] width 72 height 8
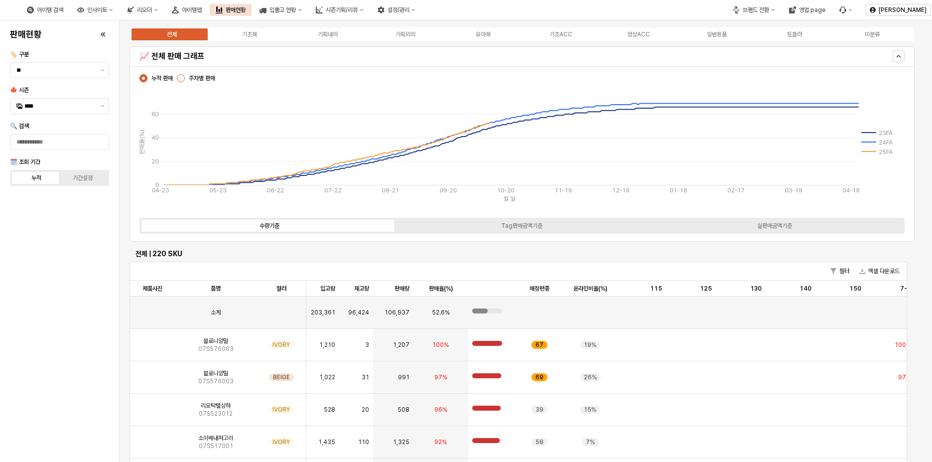
click at [182, 76] on div "App Frame" at bounding box center [181, 78] width 8 height 8
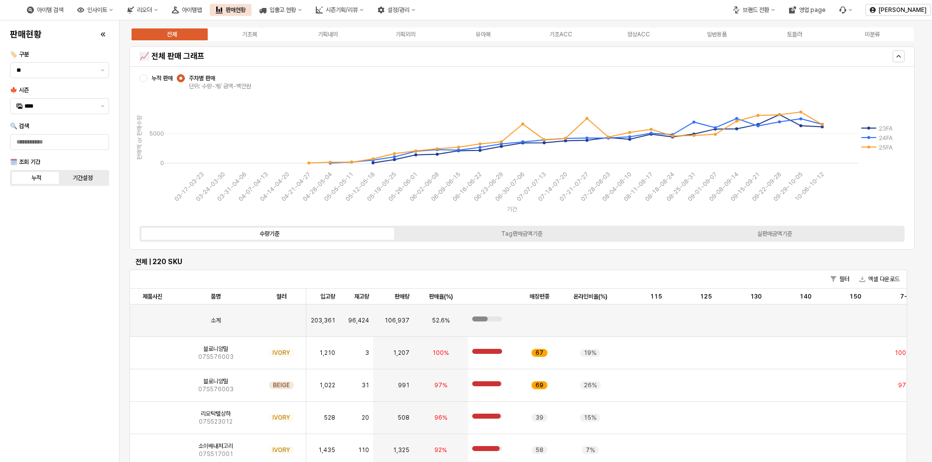
click at [93, 181] on div "기간설정" at bounding box center [83, 177] width 20 height 7
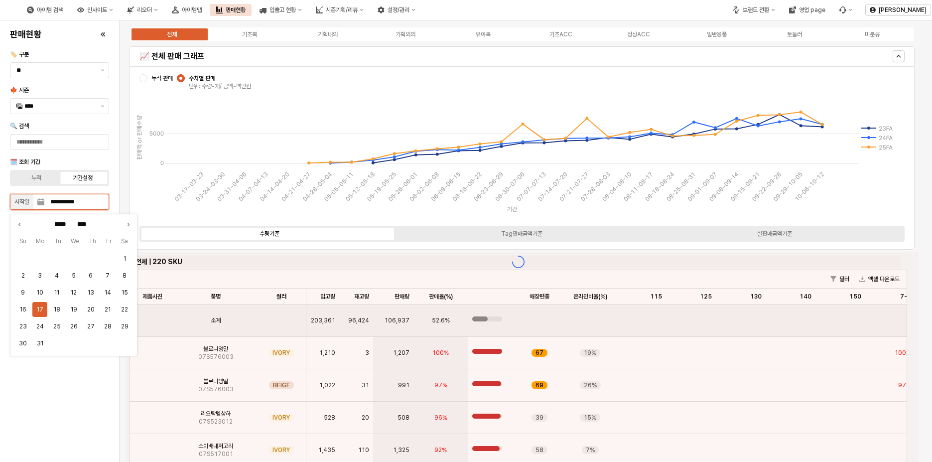
click at [85, 202] on input "**********" at bounding box center [80, 201] width 72 height 15
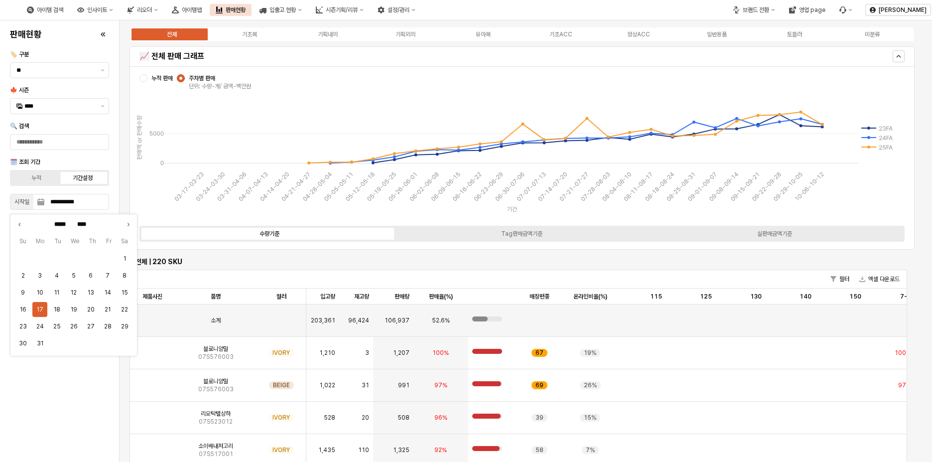
click at [14, 391] on div "**********" at bounding box center [59, 240] width 107 height 433
click at [79, 222] on input "**********" at bounding box center [80, 221] width 72 height 15
click at [22, 313] on button "12" at bounding box center [22, 312] width 15 height 15
click at [67, 389] on div "**********" at bounding box center [59, 240] width 107 height 433
click at [91, 111] on div "****" at bounding box center [53, 106] width 86 height 15
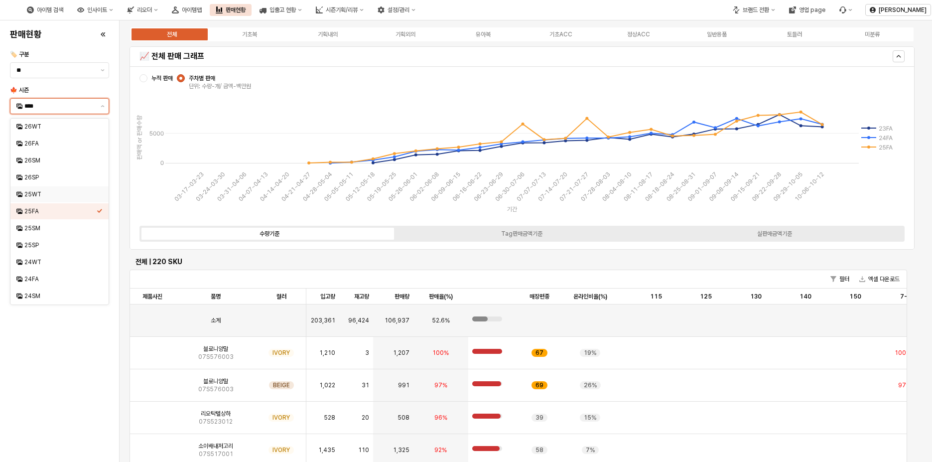
click at [48, 198] on div "25WT" at bounding box center [60, 194] width 72 height 8
type input "****"
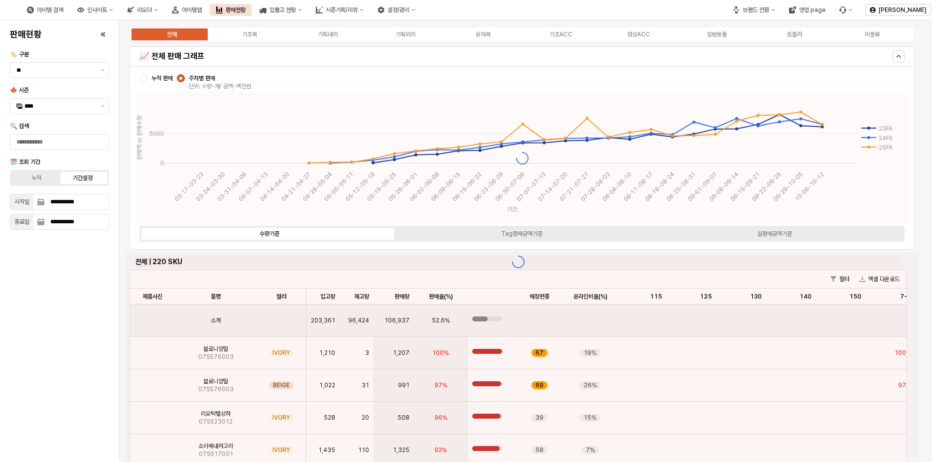
click at [76, 349] on div "**********" at bounding box center [59, 240] width 107 height 433
click at [88, 201] on input "**********" at bounding box center [80, 201] width 72 height 15
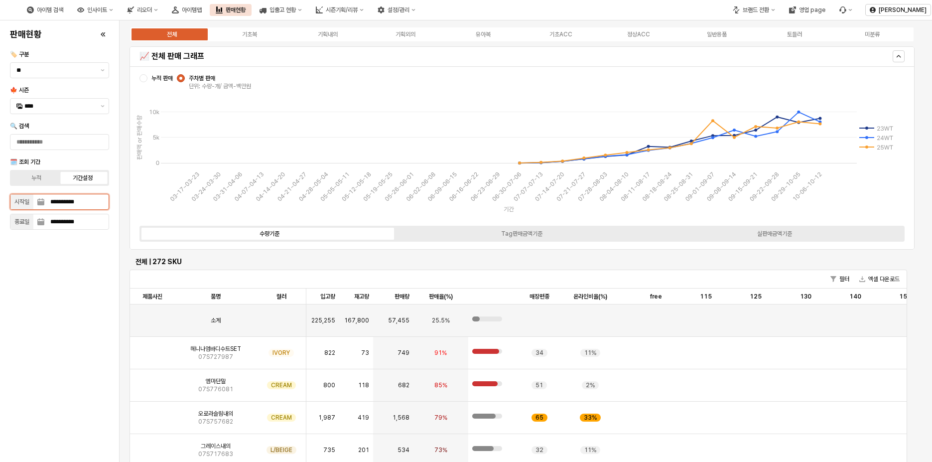
click at [93, 199] on input "**********" at bounding box center [80, 201] width 72 height 15
click at [131, 225] on icon "Next month" at bounding box center [128, 224] width 10 height 10
click at [127, 225] on icon "Next month" at bounding box center [128, 224] width 10 height 10
type input "****"
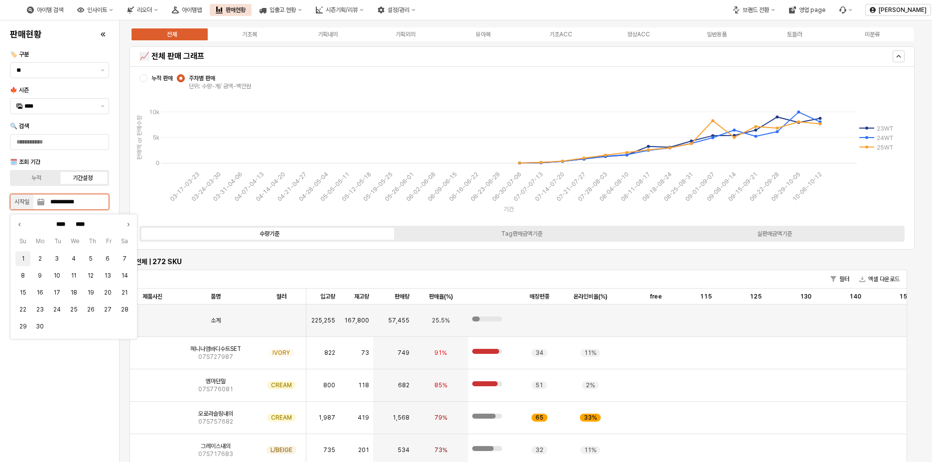
click at [22, 264] on button "1" at bounding box center [22, 258] width 15 height 15
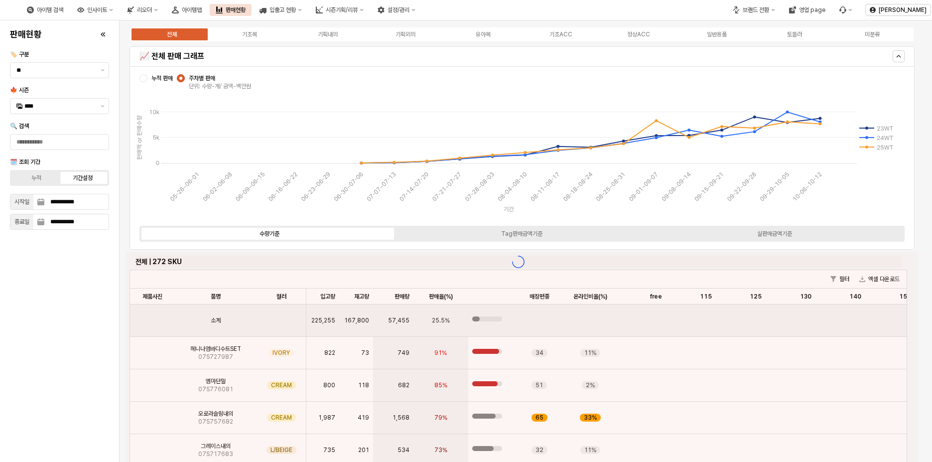
click at [48, 387] on div "**********" at bounding box center [59, 240] width 107 height 433
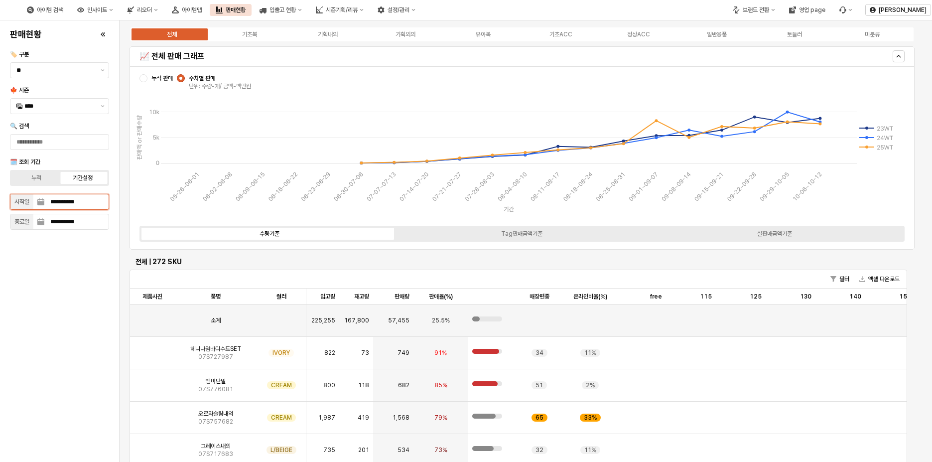
click at [94, 202] on input "**********" at bounding box center [80, 201] width 72 height 15
drag, startPoint x: 41, startPoint y: 310, endPoint x: 114, endPoint y: 311, distance: 72.7
click at [114, 311] on ul "1 2 3 4 5 6 7 8 9 10 11 12 13 14 15 16 17 18 19 20 21 22 23 24 25 26 27 28 29 30" at bounding box center [73, 292] width 119 height 85
click at [109, 311] on button "27" at bounding box center [107, 309] width 15 height 15
type input "**********"
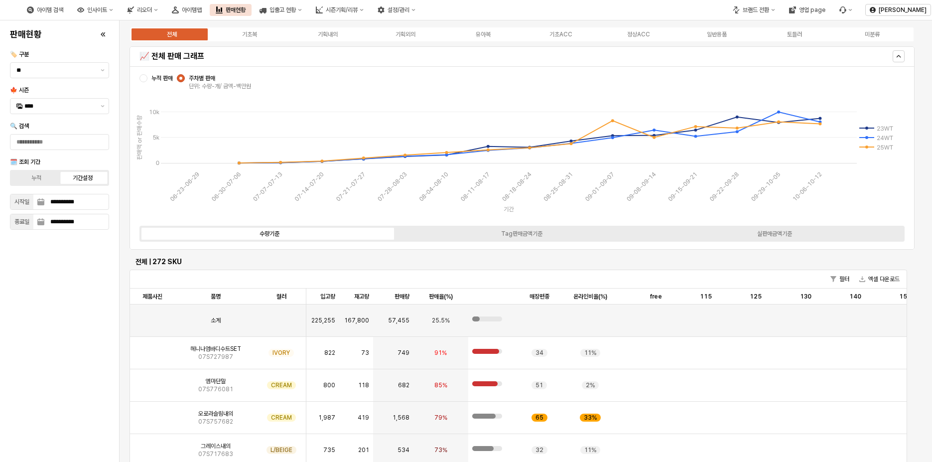
click at [40, 382] on div "**********" at bounding box center [59, 240] width 107 height 433
click at [202, 12] on div "아이템맵" at bounding box center [192, 9] width 20 height 7
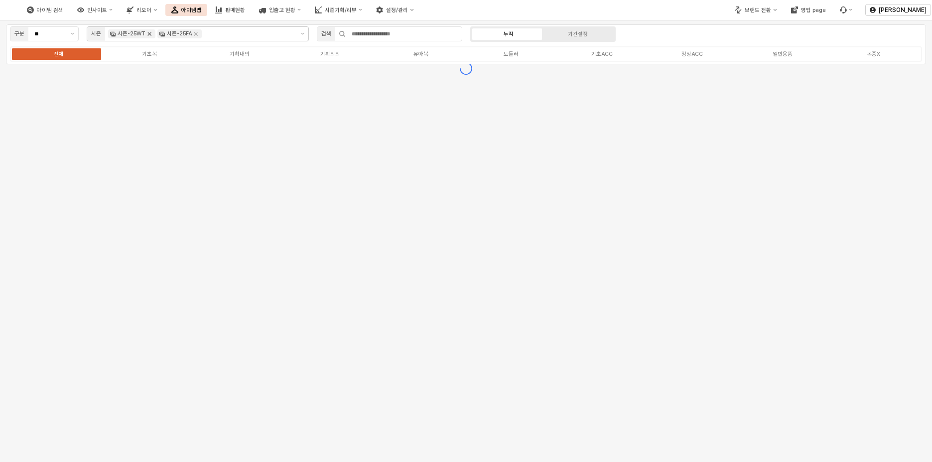
click at [150, 35] on icon "Remove 시즌-25WT" at bounding box center [149, 34] width 8 height 8
click at [340, 55] on label "기획외의" at bounding box center [330, 54] width 91 height 8
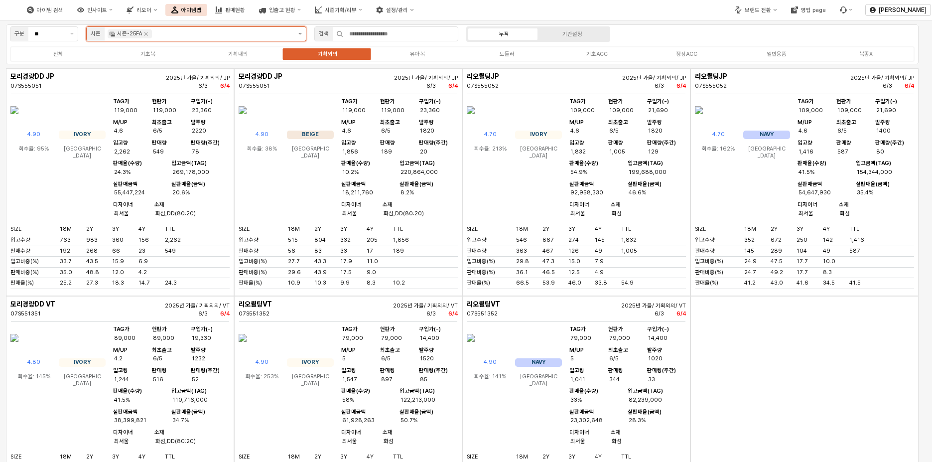
click at [300, 31] on button "제안 사항 표시" at bounding box center [299, 34] width 11 height 14
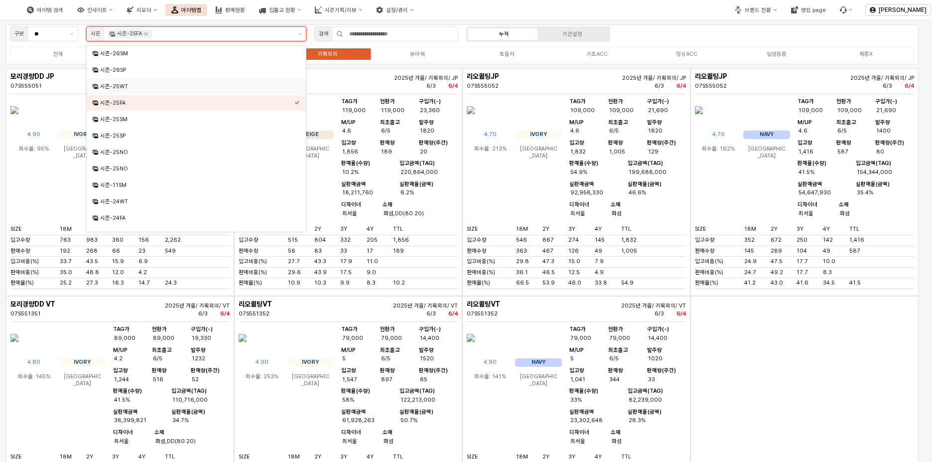
click at [176, 86] on div "시즌-25WT" at bounding box center [197, 86] width 194 height 7
click at [145, 33] on icon "Remove 시즌-25FA" at bounding box center [145, 33] width 3 height 3
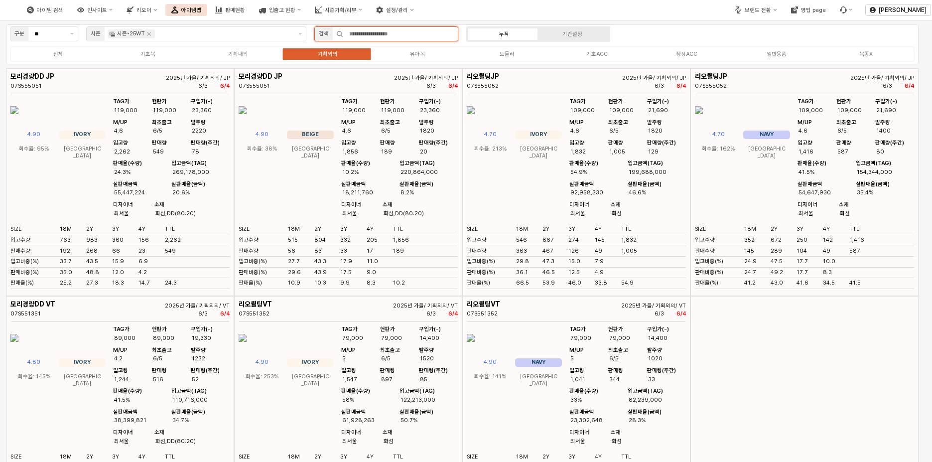
click at [384, 30] on input "App Frame" at bounding box center [400, 34] width 115 height 14
paste input "*********"
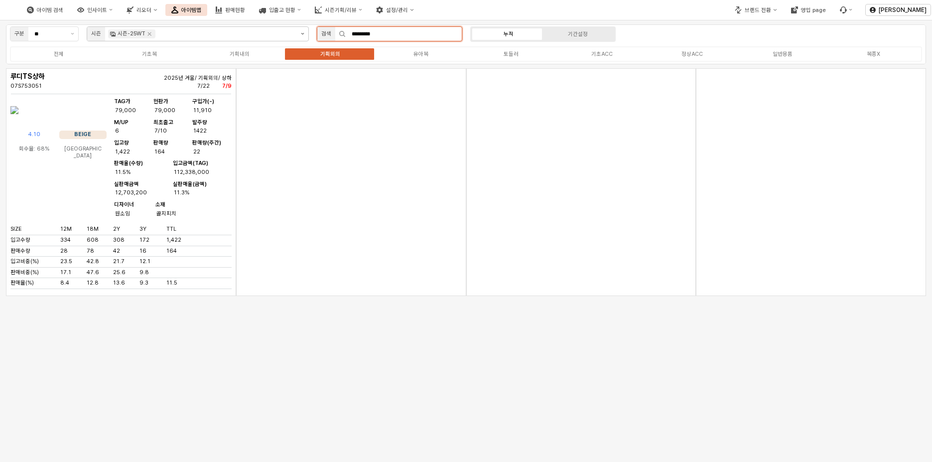
drag, startPoint x: 404, startPoint y: 35, endPoint x: 303, endPoint y: 30, distance: 101.7
click at [303, 30] on div "구분 ** 시즌 시즌-25WT 검색 ********* 누적 기간설정 전체 기초복 기획내의 기획외의 유아복 토들러 기초ACC 정상ACC 일반용품…" at bounding box center [466, 44] width 920 height 40
paste input "App Frame"
type input "*********"
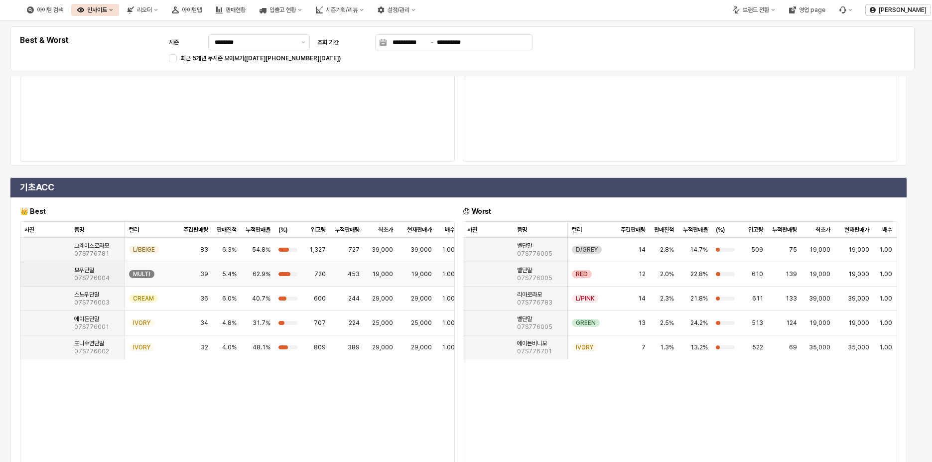
scroll to position [1025, 0]
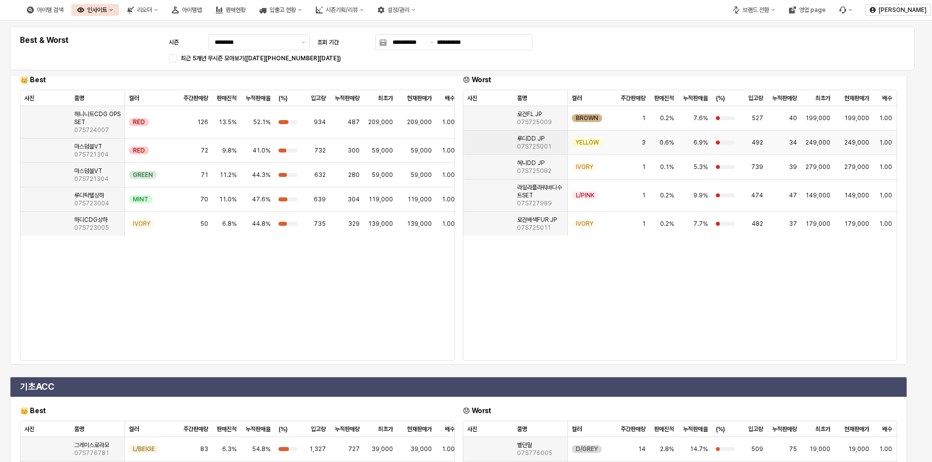
click at [467, 138] on img "App Frame" at bounding box center [467, 138] width 0 height 0
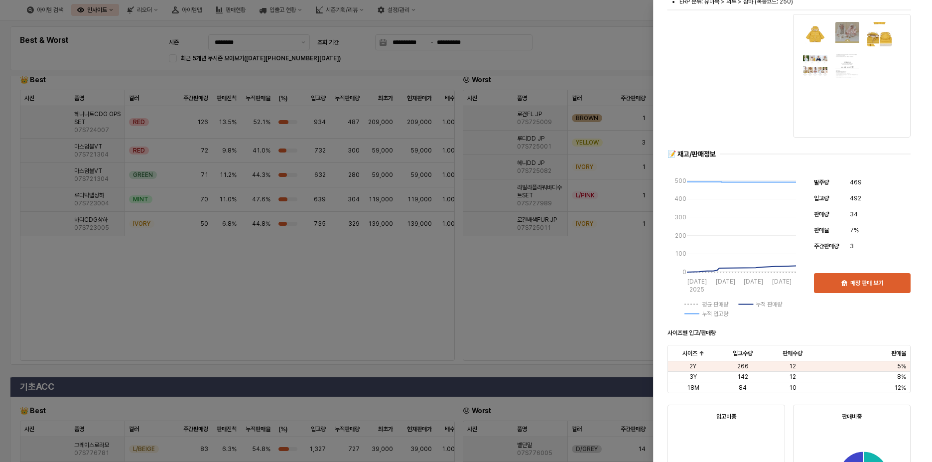
scroll to position [0, 0]
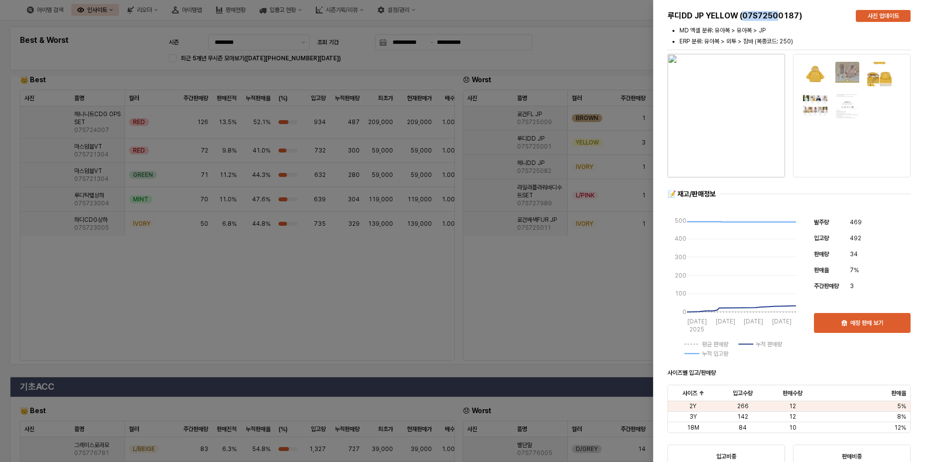
drag, startPoint x: 744, startPoint y: 15, endPoint x: 781, endPoint y: 17, distance: 36.9
click at [781, 17] on h5 "루디DD JP YELLOW (07S72500187)" at bounding box center [757, 16] width 180 height 10
click at [636, 11] on div at bounding box center [466, 231] width 932 height 462
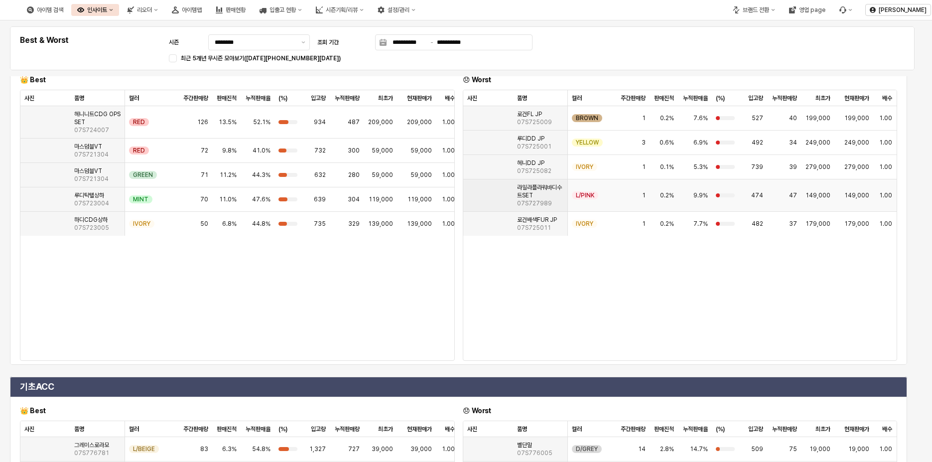
click at [467, 191] on img "App Frame" at bounding box center [467, 191] width 0 height 0
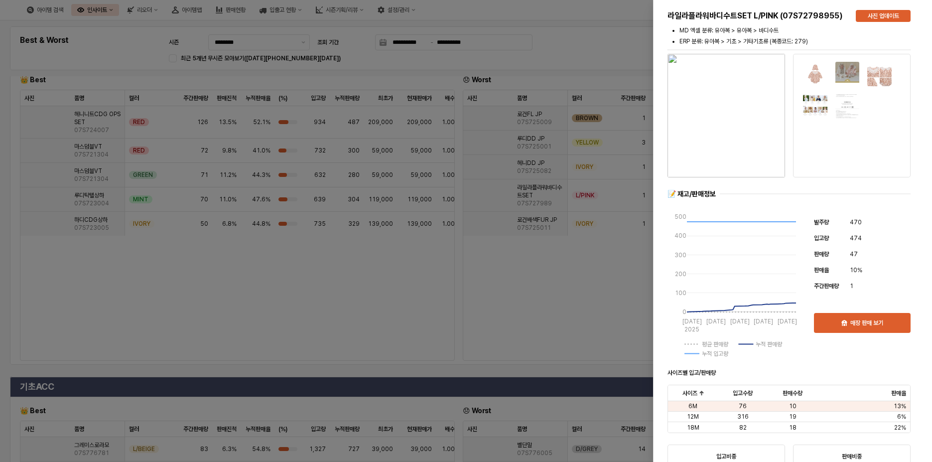
click at [605, 373] on div at bounding box center [466, 231] width 932 height 462
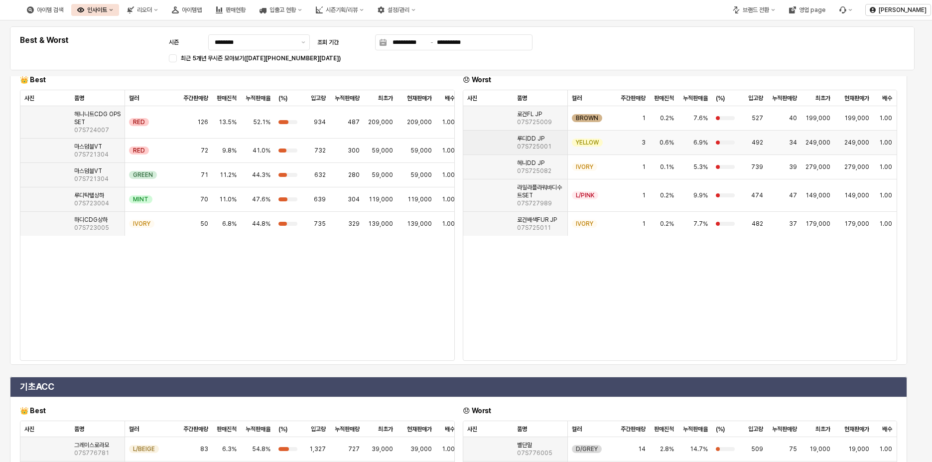
click at [467, 138] on img "App Frame" at bounding box center [467, 138] width 0 height 0
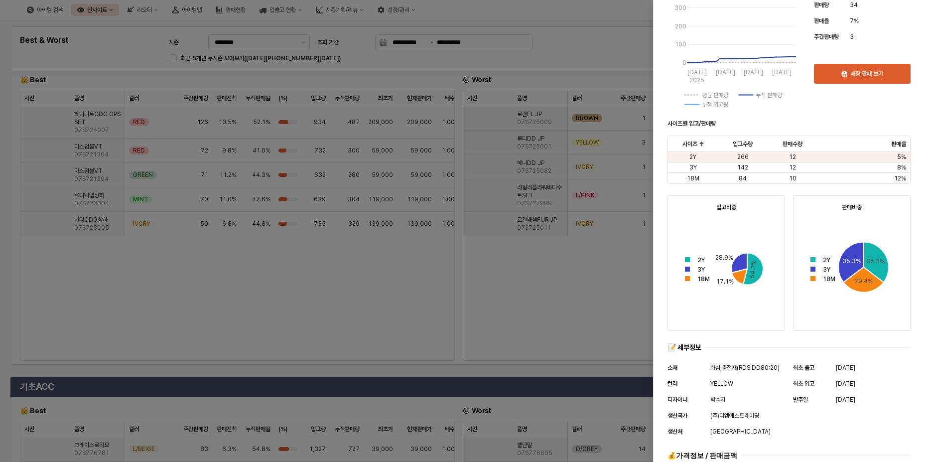
scroll to position [333, 0]
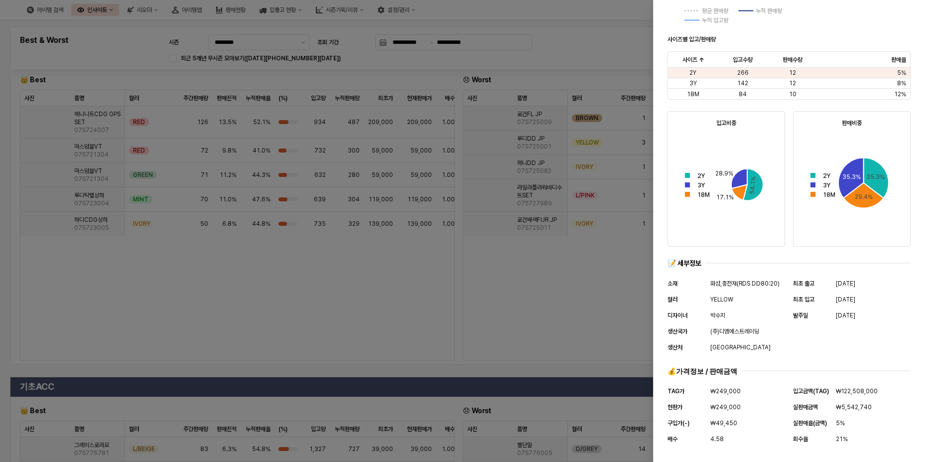
click at [585, 389] on div at bounding box center [466, 231] width 932 height 462
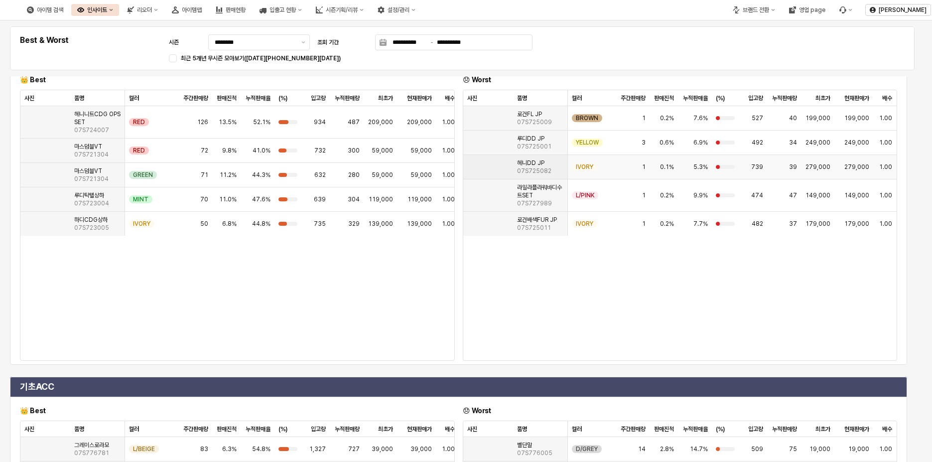
scroll to position [0, 0]
click at [24, 195] on img "App Frame" at bounding box center [24, 195] width 0 height 0
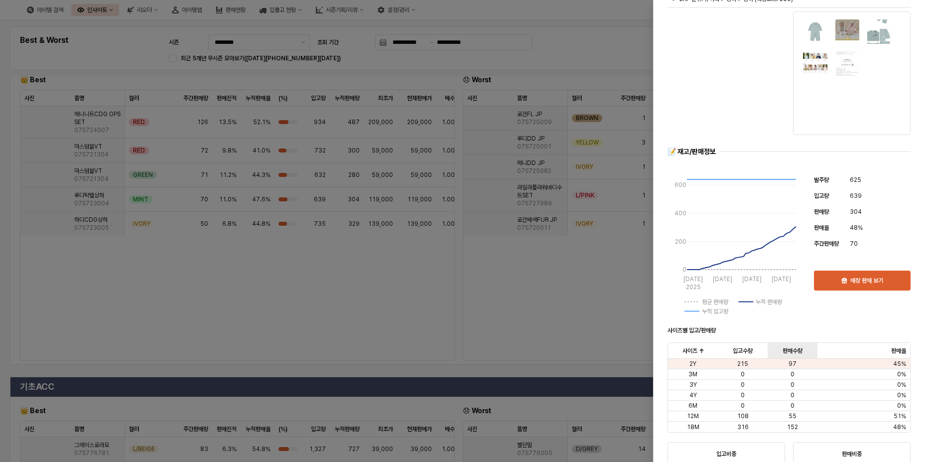
scroll to position [100, 0]
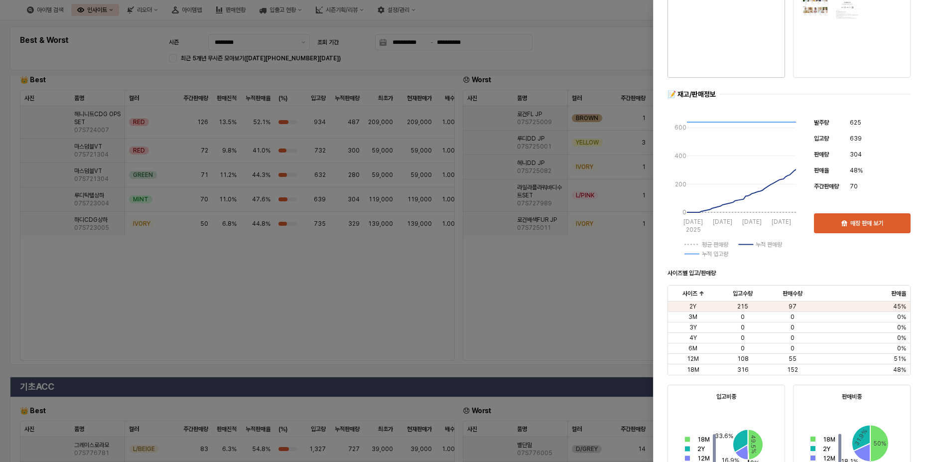
click at [210, 365] on div at bounding box center [466, 231] width 932 height 462
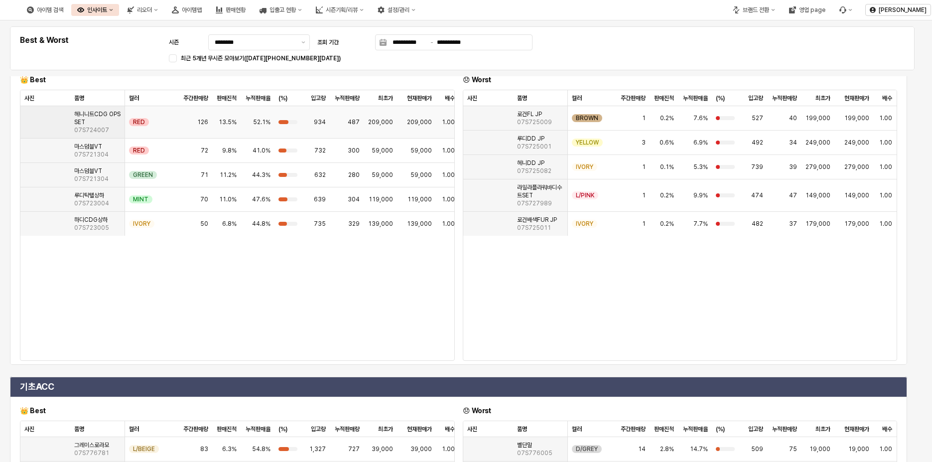
click at [24, 118] on img "App Frame" at bounding box center [24, 118] width 0 height 0
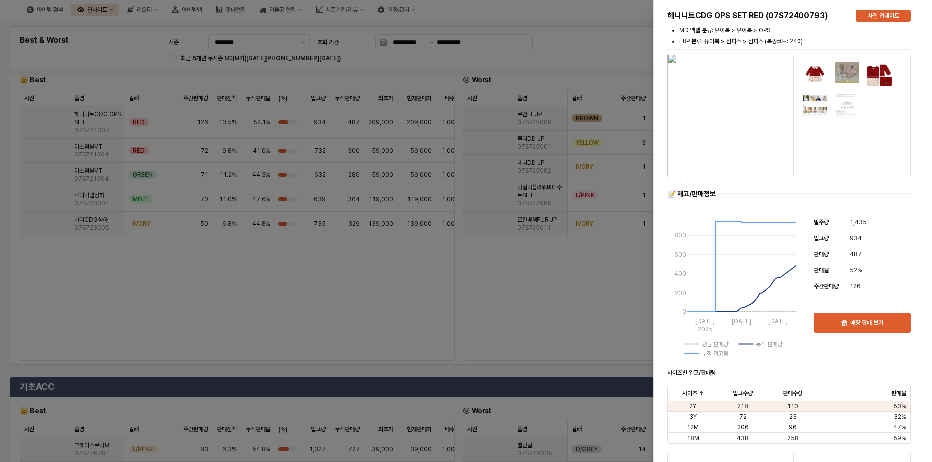
click at [409, 375] on div at bounding box center [466, 231] width 932 height 462
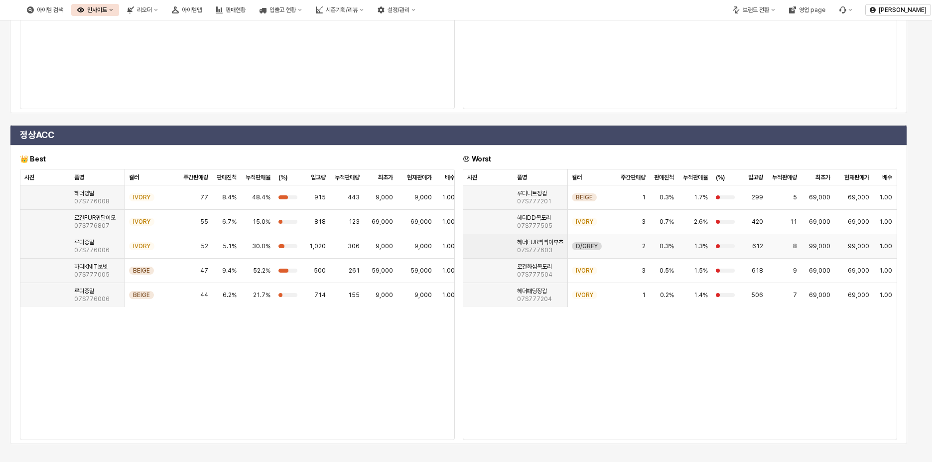
scroll to position [111, 0]
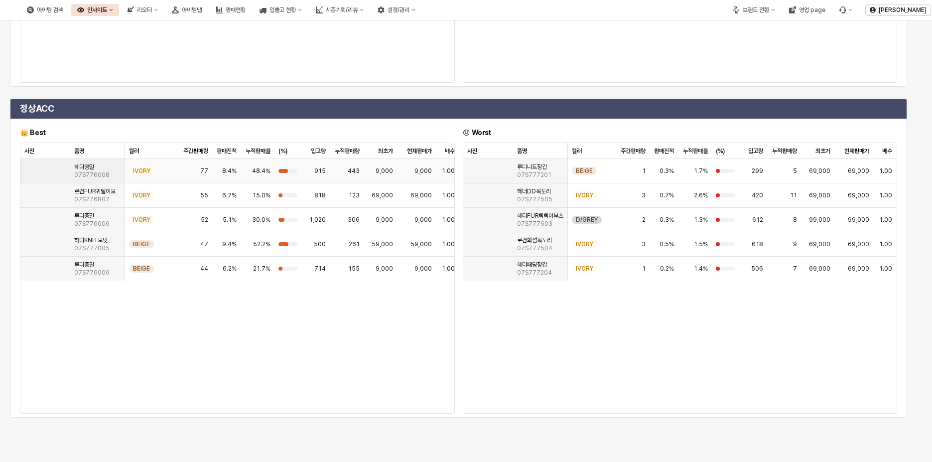
click at [24, 167] on img "App Frame" at bounding box center [24, 167] width 0 height 0
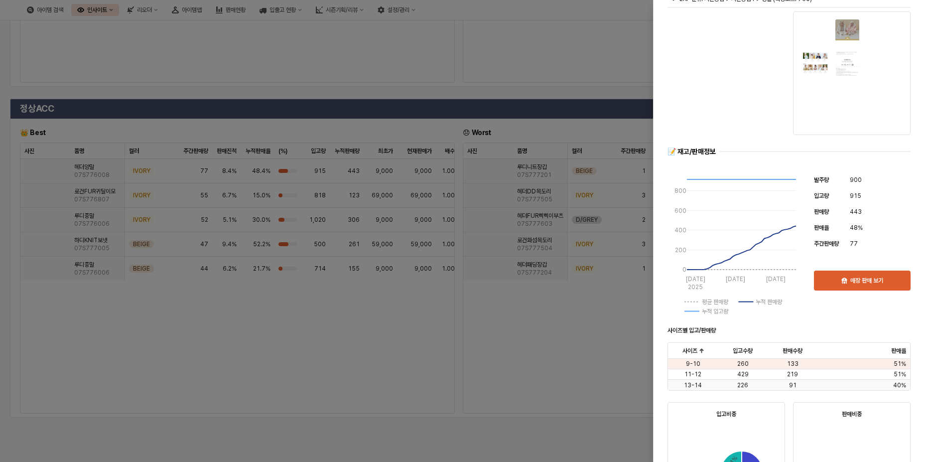
scroll to position [0, 0]
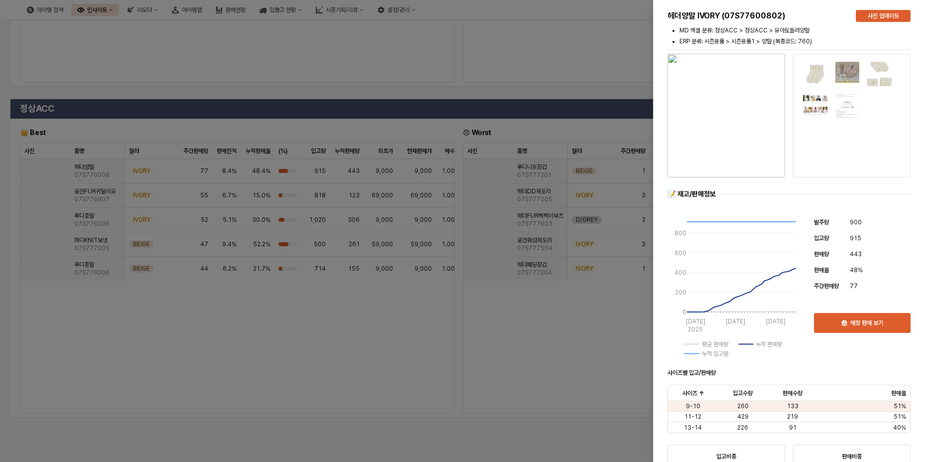
click at [764, 124] on img "button" at bounding box center [726, 116] width 118 height 124
click at [335, 125] on div at bounding box center [466, 231] width 932 height 462
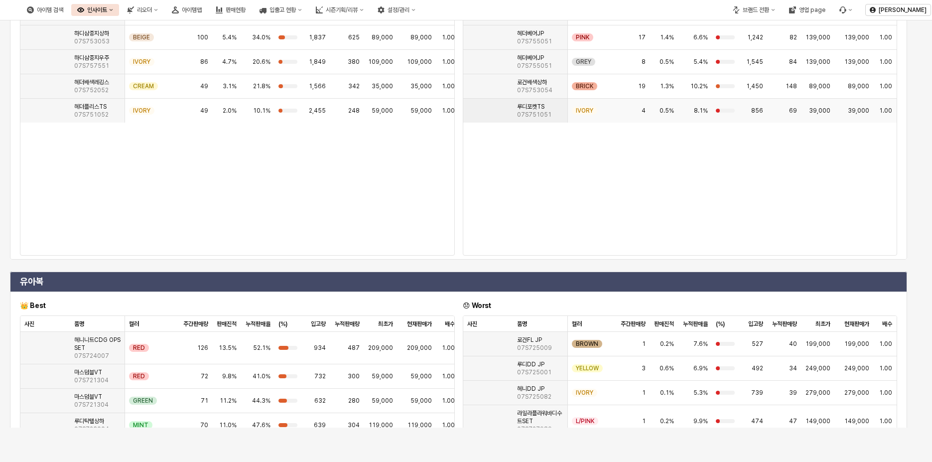
scroll to position [527, 0]
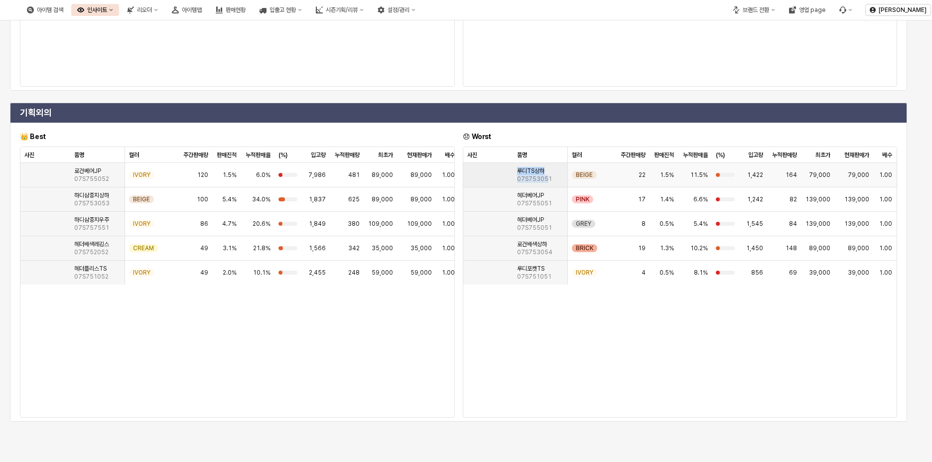
drag, startPoint x: 519, startPoint y: 183, endPoint x: 547, endPoint y: 190, distance: 29.2
click at [545, 187] on div "루디TS상하 07S753051" at bounding box center [540, 175] width 55 height 24
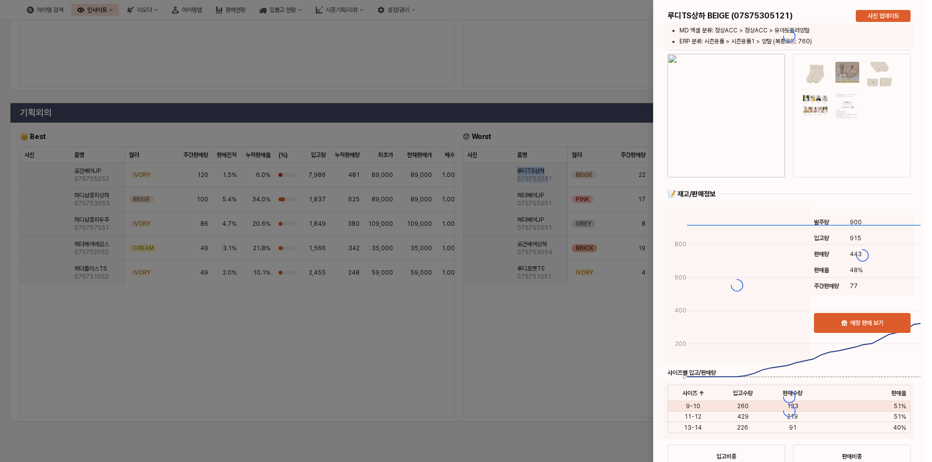
click at [532, 207] on div at bounding box center [466, 231] width 932 height 462
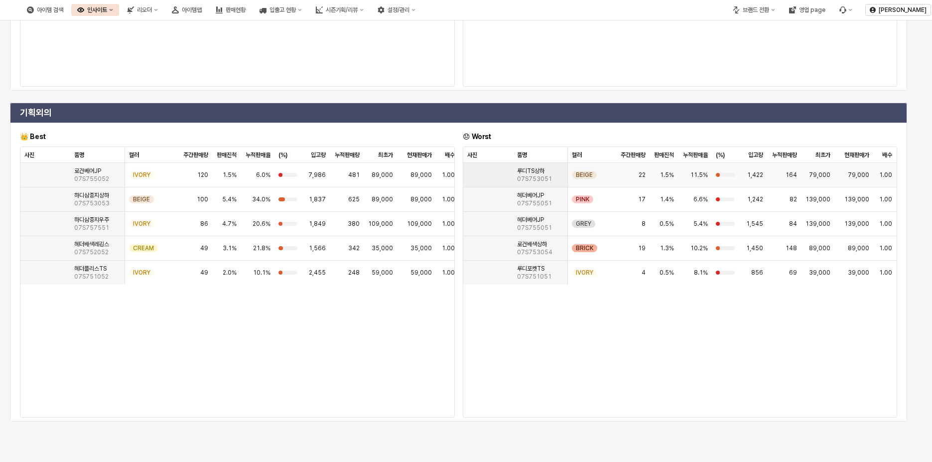
click at [519, 183] on span "07S753051" at bounding box center [534, 179] width 35 height 8
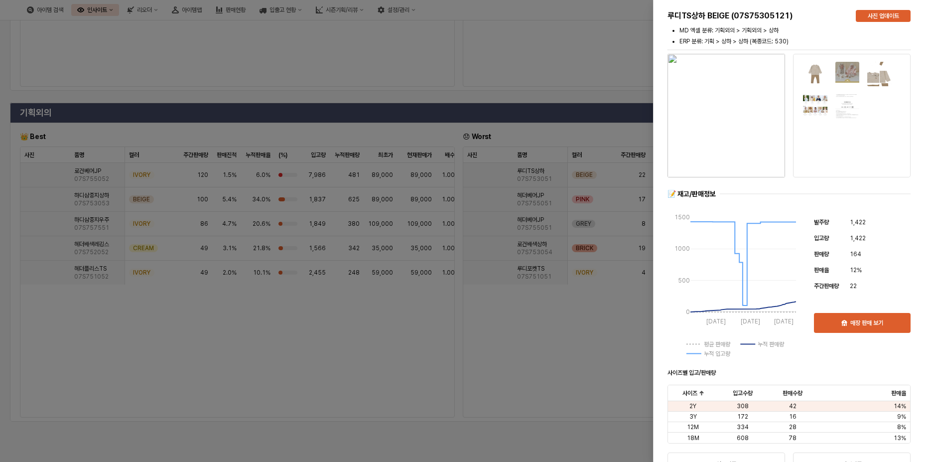
drag, startPoint x: 516, startPoint y: 190, endPoint x: 578, endPoint y: 200, distance: 62.5
click at [545, 194] on div at bounding box center [466, 231] width 932 height 462
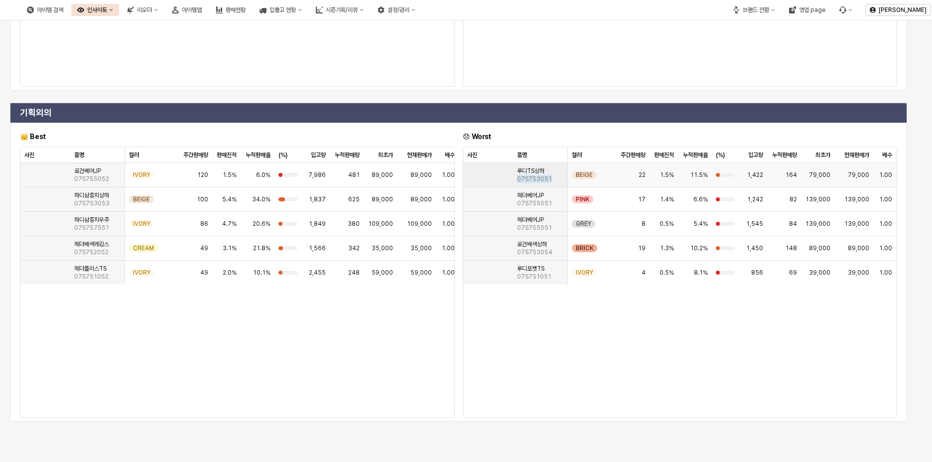
drag, startPoint x: 549, startPoint y: 192, endPoint x: 516, endPoint y: 192, distance: 32.9
click at [516, 187] on div "루디TS상하 07S753051" at bounding box center [540, 175] width 55 height 24
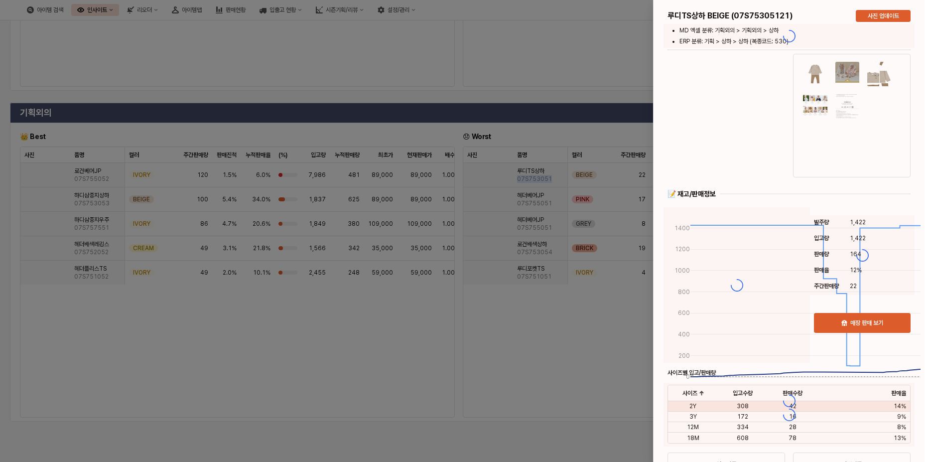
copy span "07S753051"
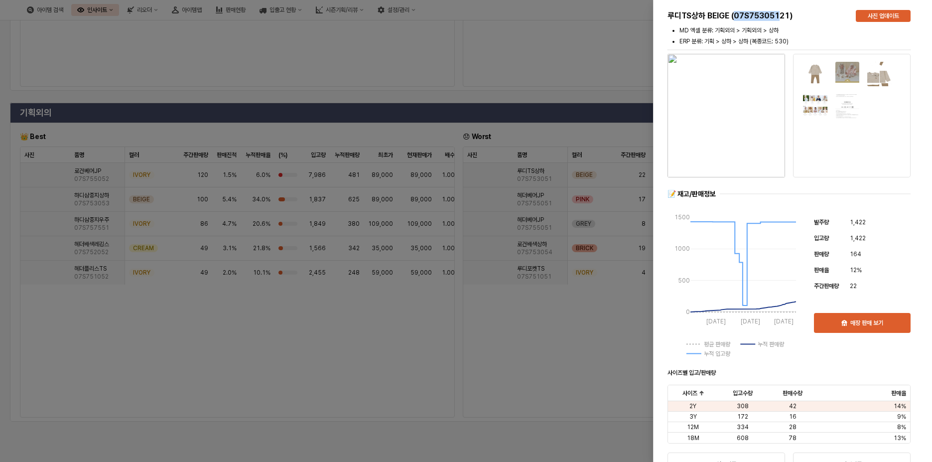
drag, startPoint x: 733, startPoint y: 17, endPoint x: 781, endPoint y: 19, distance: 47.9
click at [781, 19] on h5 "루디TS상하 BEIGE (07S75305121)" at bounding box center [757, 16] width 180 height 10
copy h5 "07S753051"
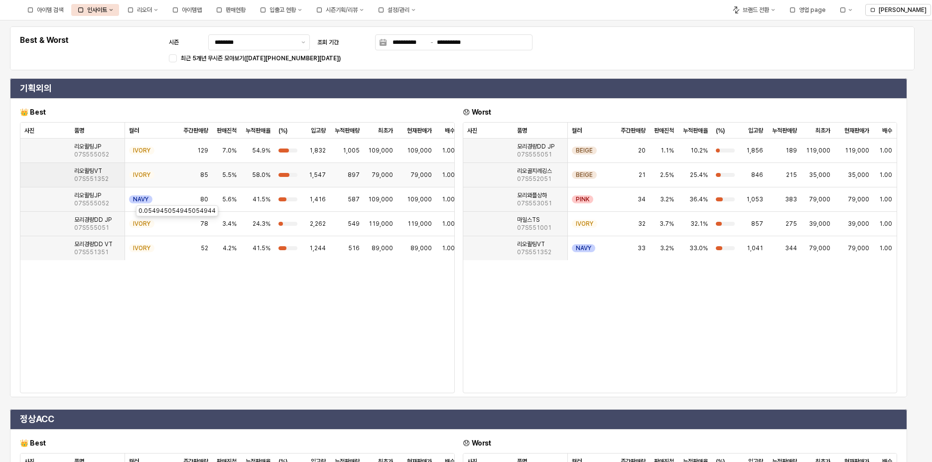
scroll to position [5, 0]
click at [467, 195] on img "App Frame" at bounding box center [467, 195] width 0 height 0
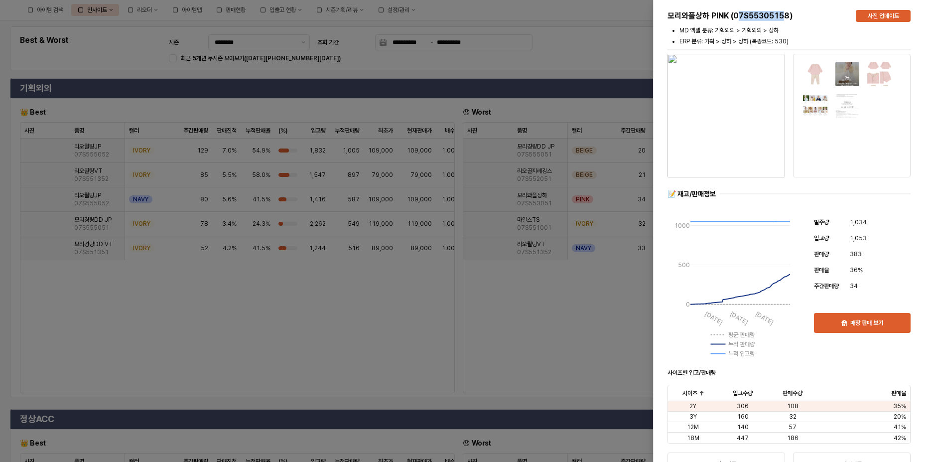
drag, startPoint x: 738, startPoint y: 15, endPoint x: 786, endPoint y: 17, distance: 47.9
click at [786, 17] on h5 "모리와플상하 PINK (07S55305158)" at bounding box center [757, 16] width 180 height 10
drag, startPoint x: 779, startPoint y: 33, endPoint x: 727, endPoint y: 12, distance: 55.7
click at [779, 33] on li "MD 엑셀 분류: 기획외의 > 기획외의 > 상하" at bounding box center [794, 30] width 231 height 9
drag, startPoint x: 732, startPoint y: 13, endPoint x: 776, endPoint y: 17, distance: 44.0
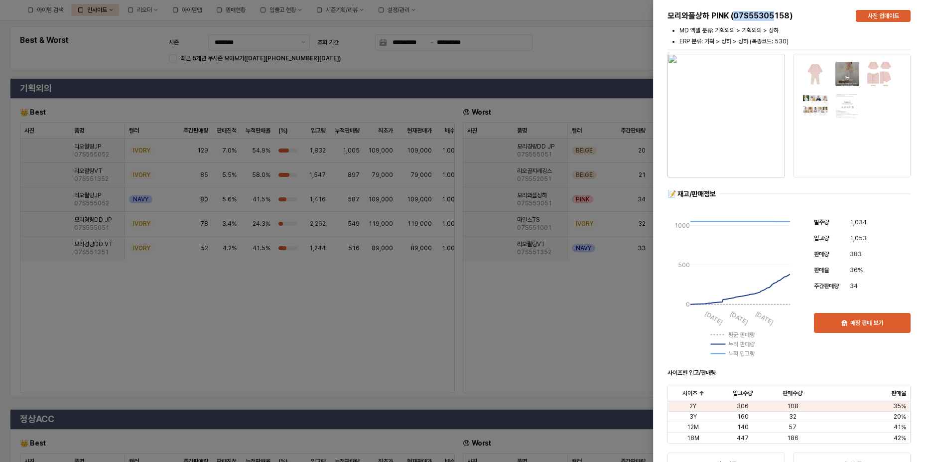
click at [776, 17] on h5 "모리와플상하 PINK (07S55305158)" at bounding box center [757, 16] width 180 height 10
copy h5 "07S55305"
click at [599, 37] on div at bounding box center [466, 231] width 932 height 462
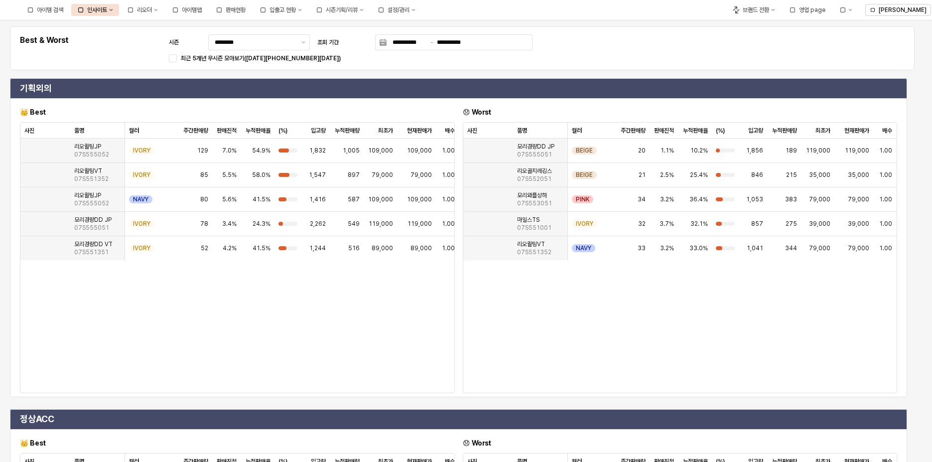
scroll to position [50, 0]
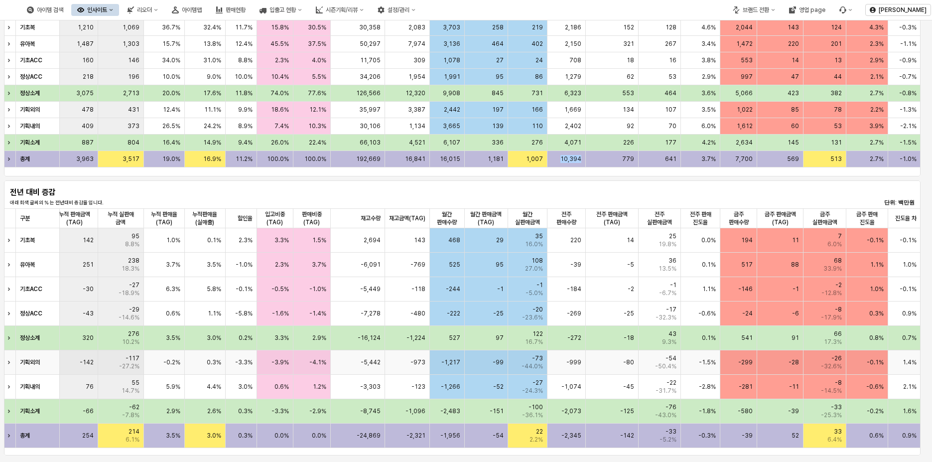
scroll to position [149, 0]
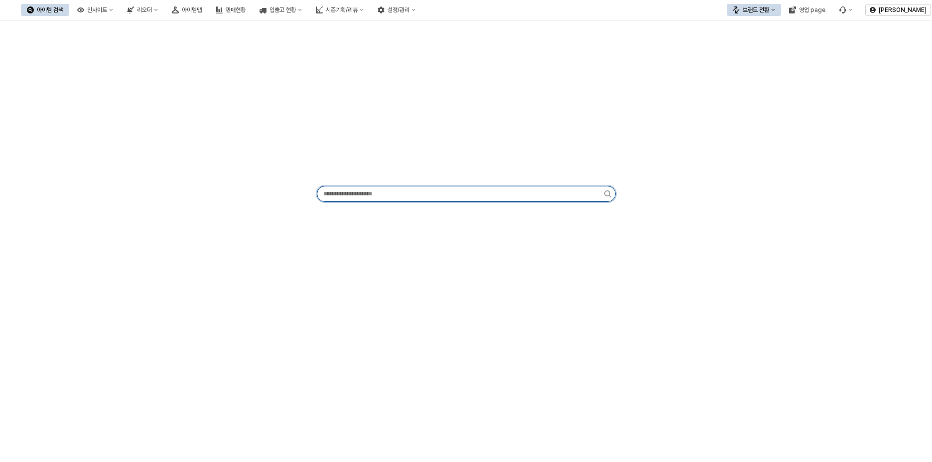
click at [373, 195] on input "App Frame" at bounding box center [460, 193] width 287 height 15
paste input "*********"
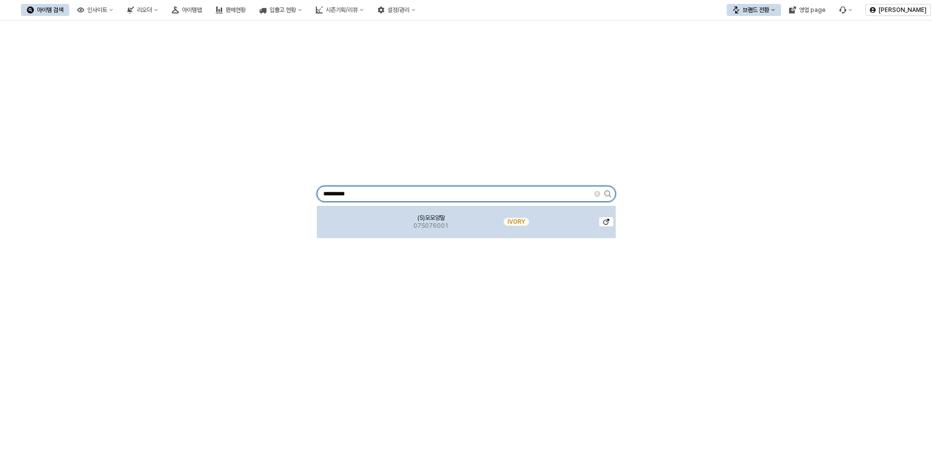
type input "*********"
click at [351, 218] on img "App Frame" at bounding box center [351, 218] width 0 height 0
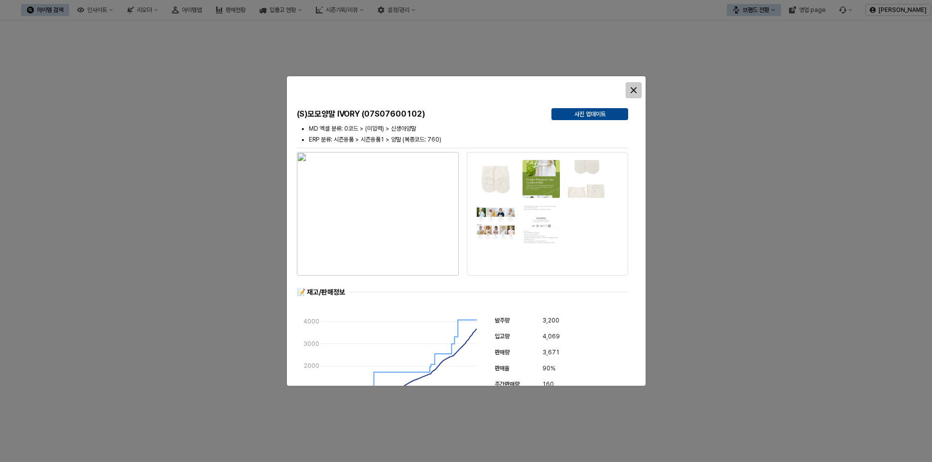
click at [632, 90] on icon "Close" at bounding box center [634, 90] width 6 height 6
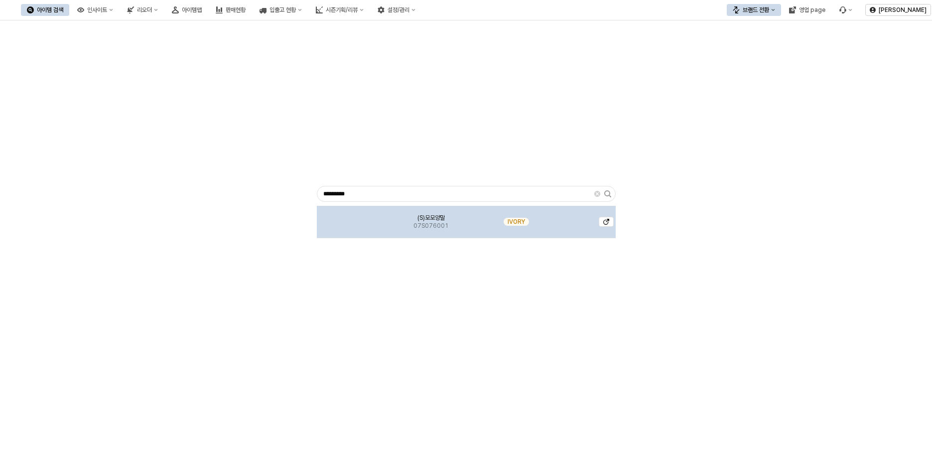
click at [421, 236] on div "(S)모모양말 07S076001" at bounding box center [431, 222] width 91 height 32
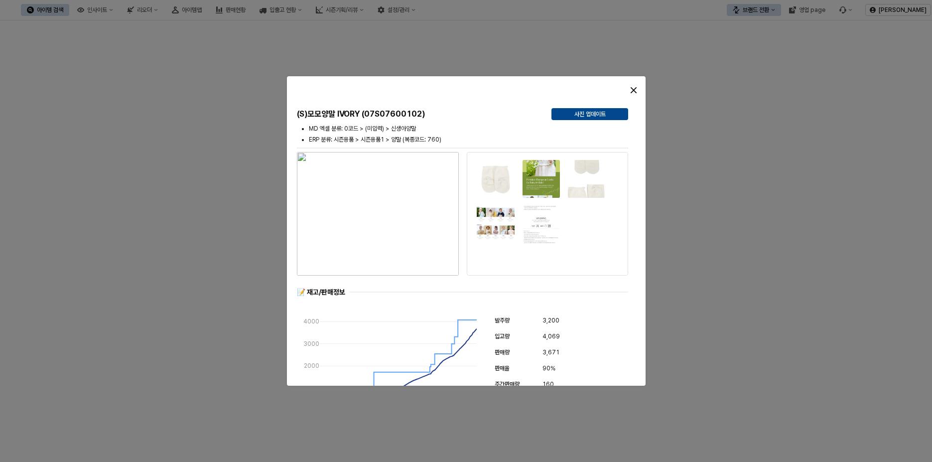
click at [426, 247] on img "button" at bounding box center [378, 214] width 162 height 124
click at [633, 89] on icon "Close" at bounding box center [633, 90] width 6 height 6
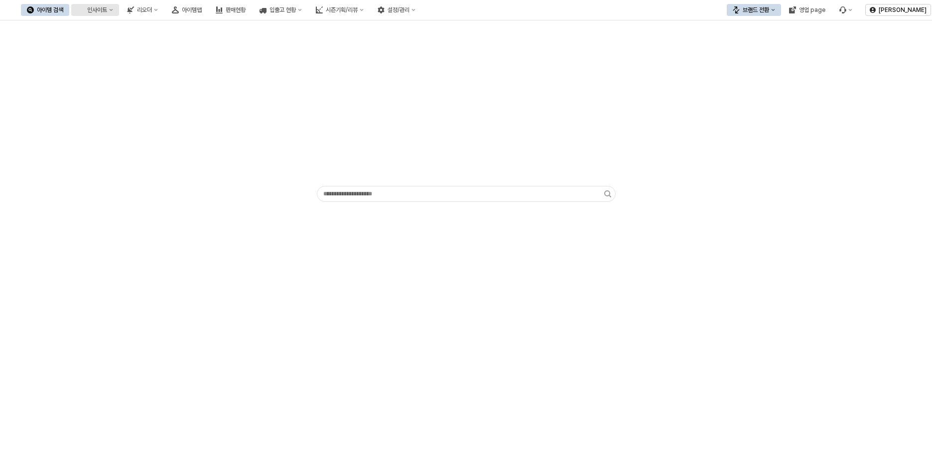
click at [113, 10] on icon "인사이트" at bounding box center [111, 10] width 4 height 4
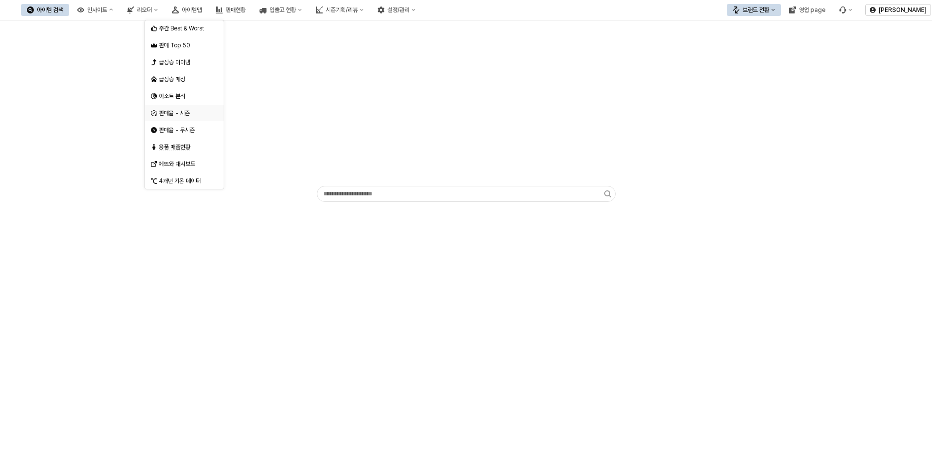
click at [182, 113] on div "판매율 - 시즌" at bounding box center [185, 113] width 53 height 8
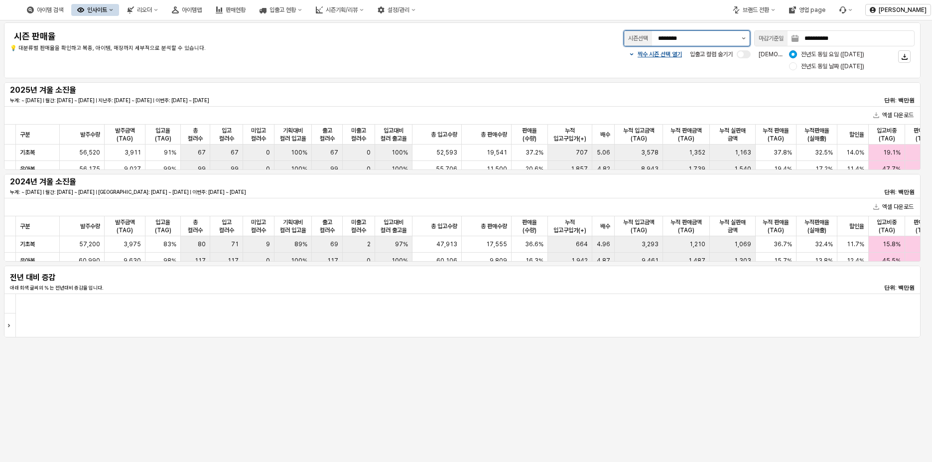
click at [740, 41] on button "제안 사항 표시" at bounding box center [744, 38] width 12 height 15
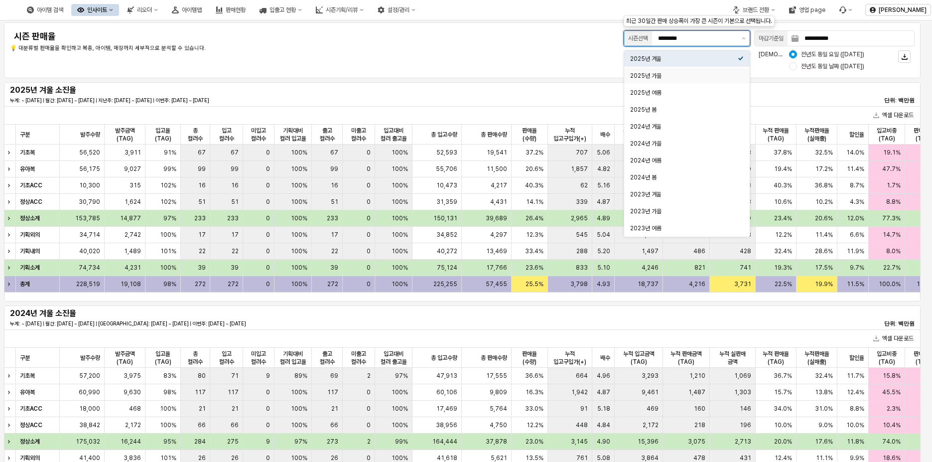
click at [697, 79] on div "2025년 가을" at bounding box center [684, 76] width 108 height 8
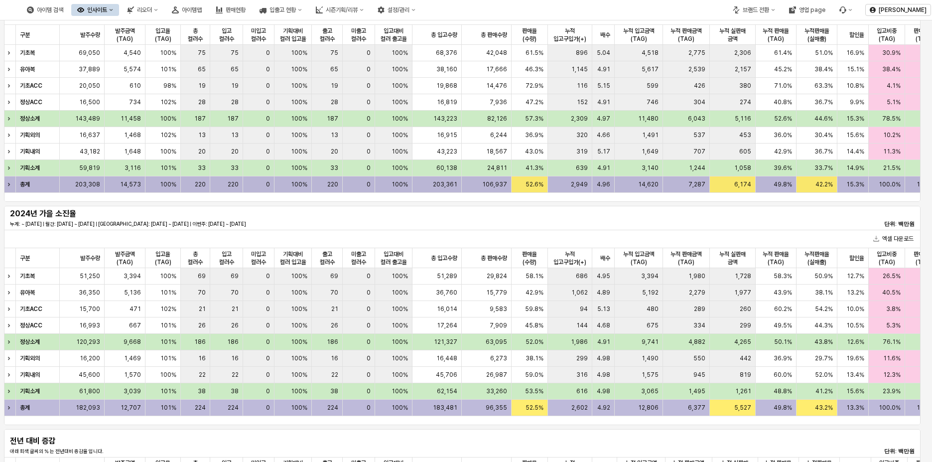
click at [389, 191] on div "100%" at bounding box center [393, 184] width 37 height 16
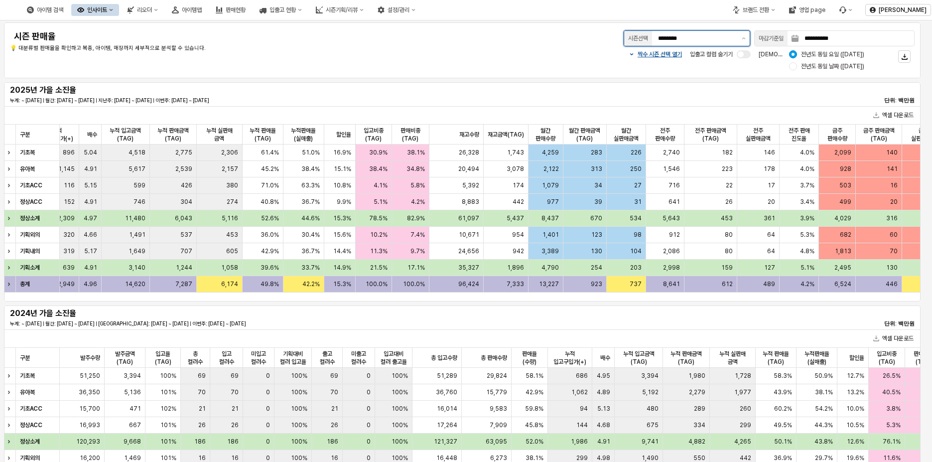
click at [731, 41] on input "********" at bounding box center [697, 38] width 78 height 10
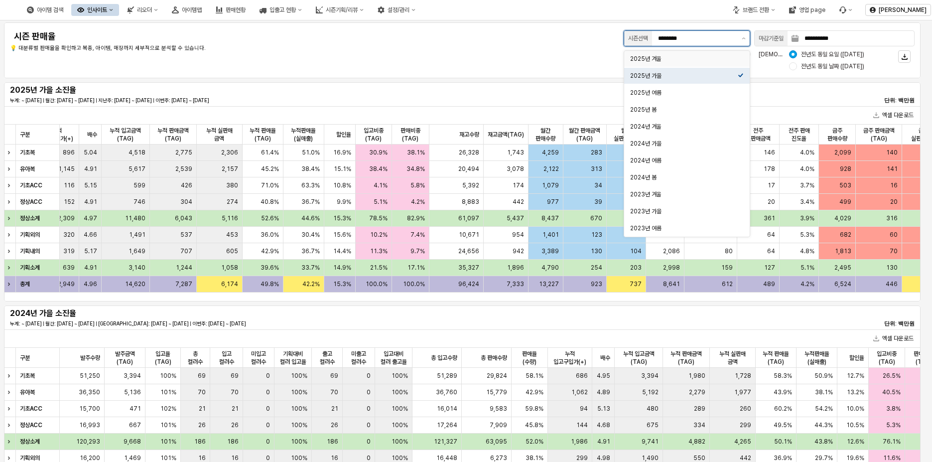
click at [701, 58] on div "2025년 겨울" at bounding box center [684, 59] width 108 height 8
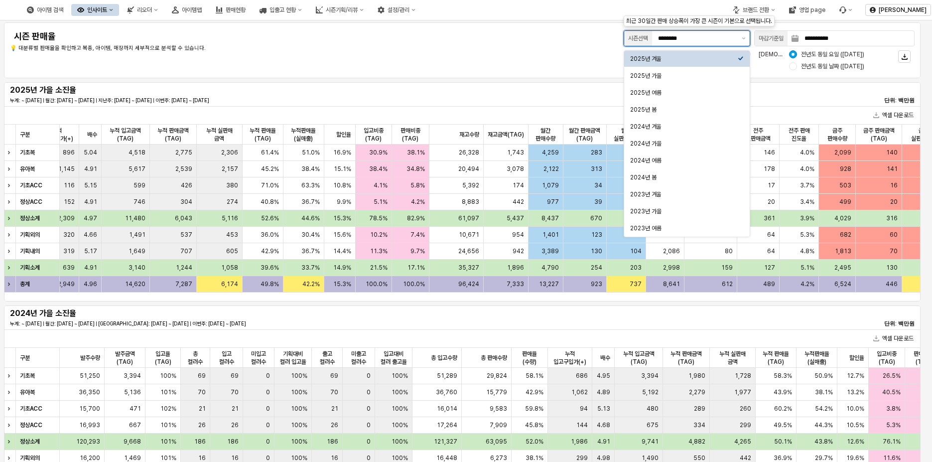
type input "********"
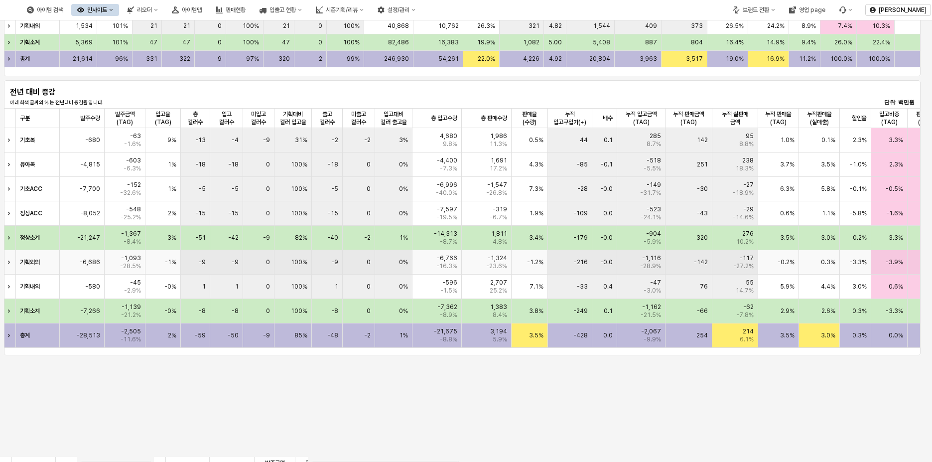
scroll to position [398, 0]
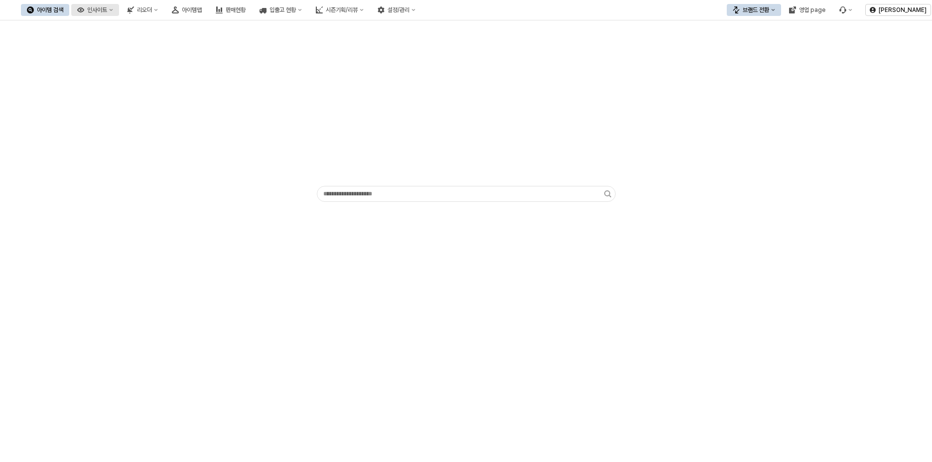
click at [113, 11] on icon "인사이트" at bounding box center [111, 10] width 4 height 4
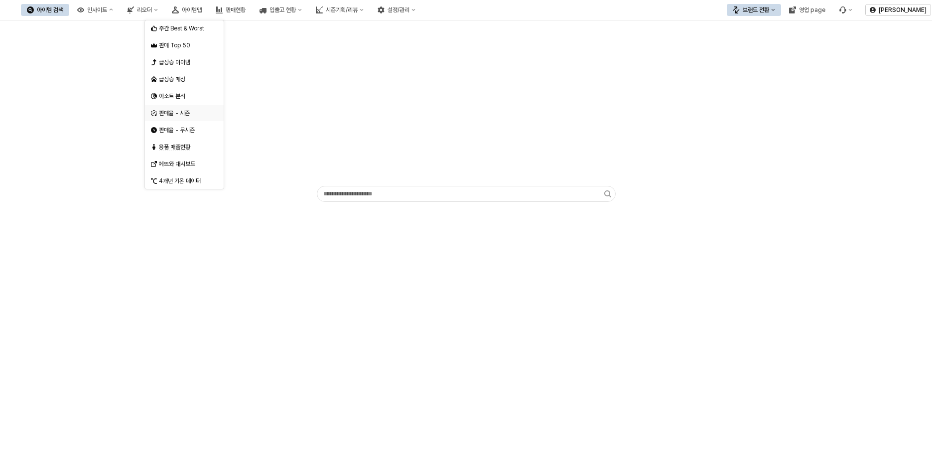
click at [184, 113] on div "판매율 - 시즌" at bounding box center [185, 113] width 53 height 8
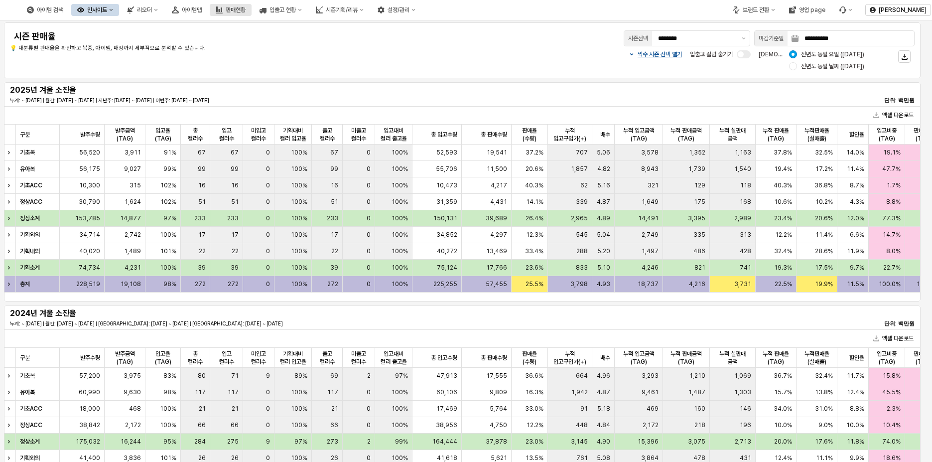
click at [252, 13] on button "판매현황" at bounding box center [231, 10] width 42 height 12
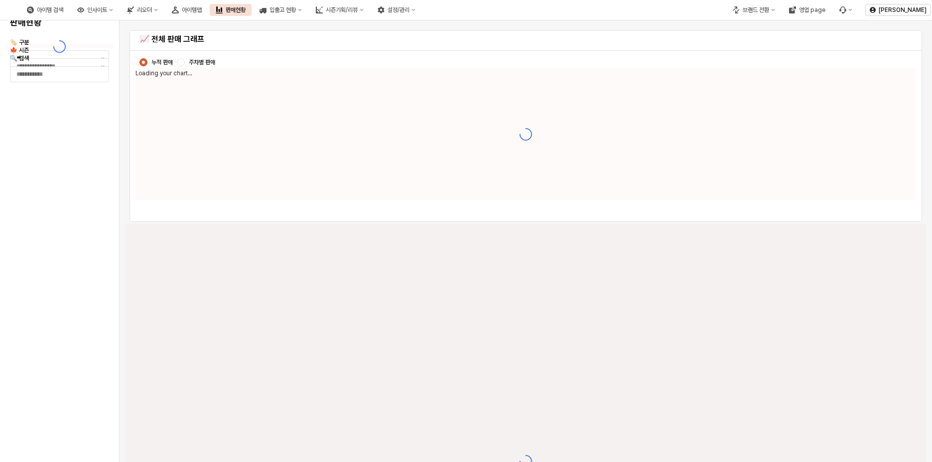
type input "****"
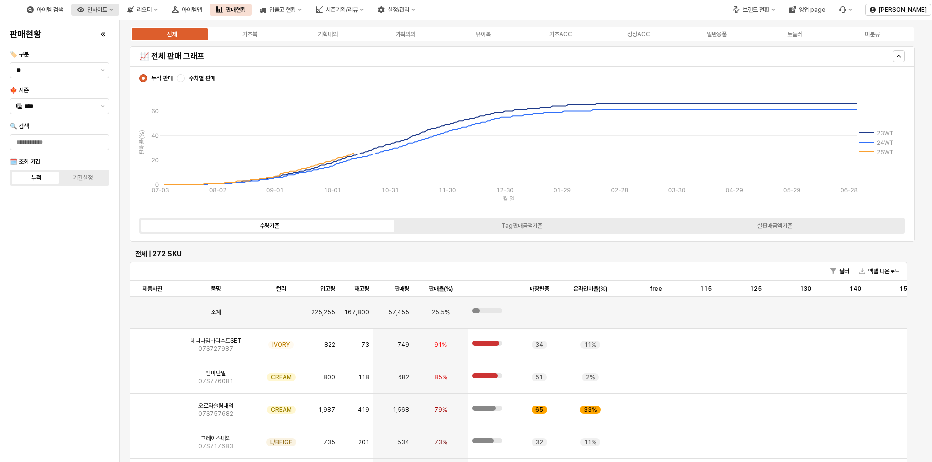
click at [119, 7] on button "인사이트" at bounding box center [95, 10] width 48 height 12
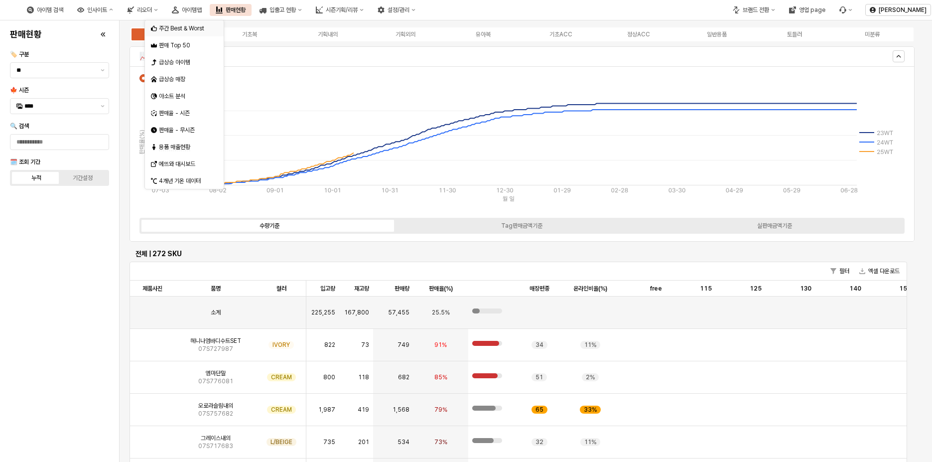
click at [204, 23] on div "주간 Best & Worst" at bounding box center [184, 28] width 79 height 16
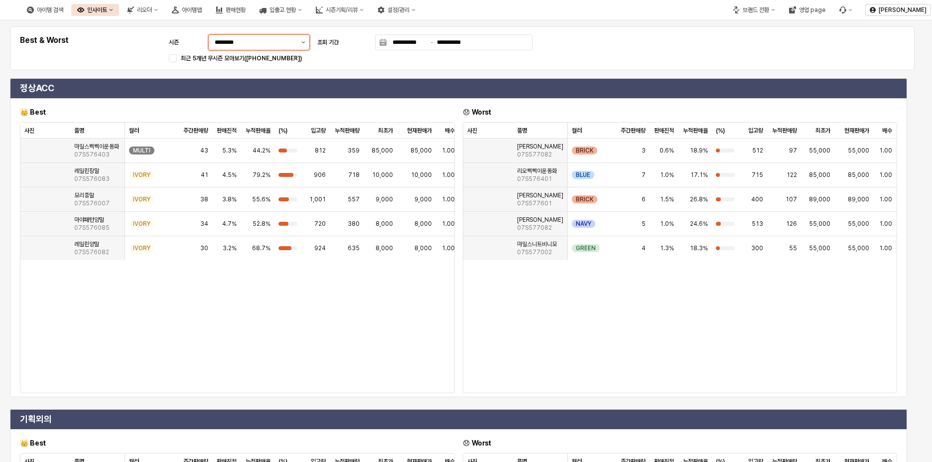
click at [308, 43] on button "제안 사항 표시" at bounding box center [303, 42] width 12 height 15
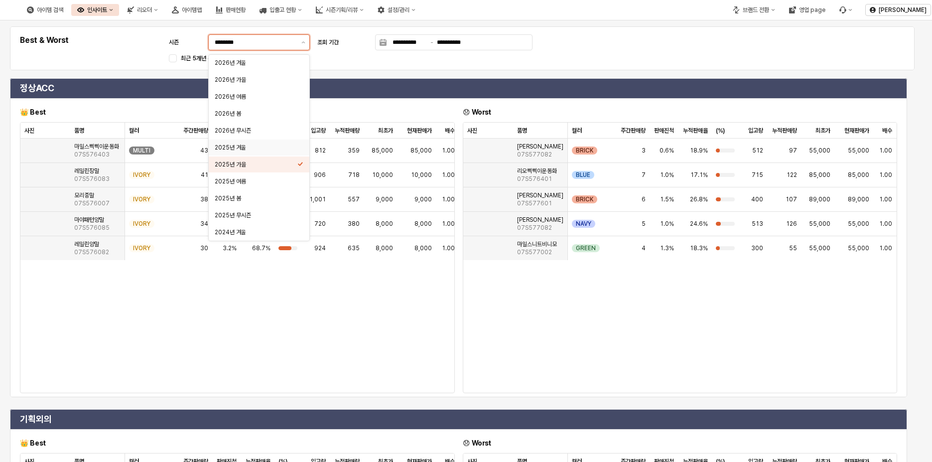
click at [261, 147] on div "2025년 겨울" at bounding box center [256, 147] width 83 height 8
type input "********"
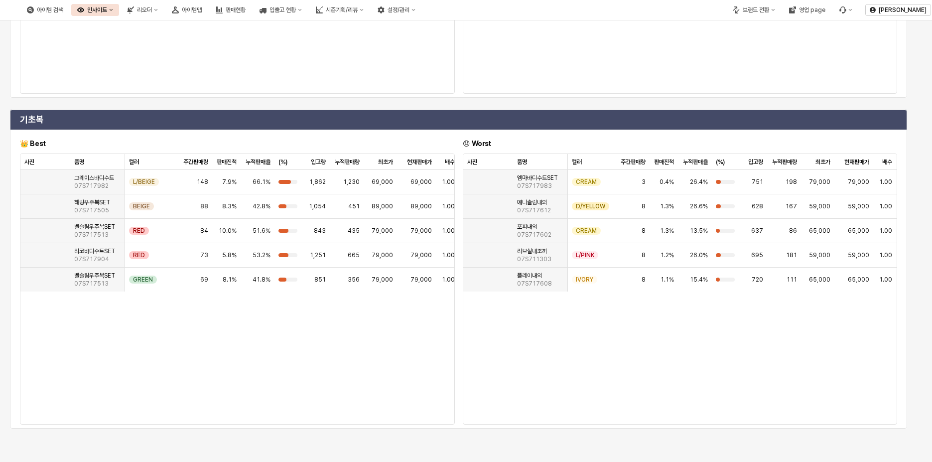
scroll to position [111, 0]
